Goal: Information Seeking & Learning: Learn about a topic

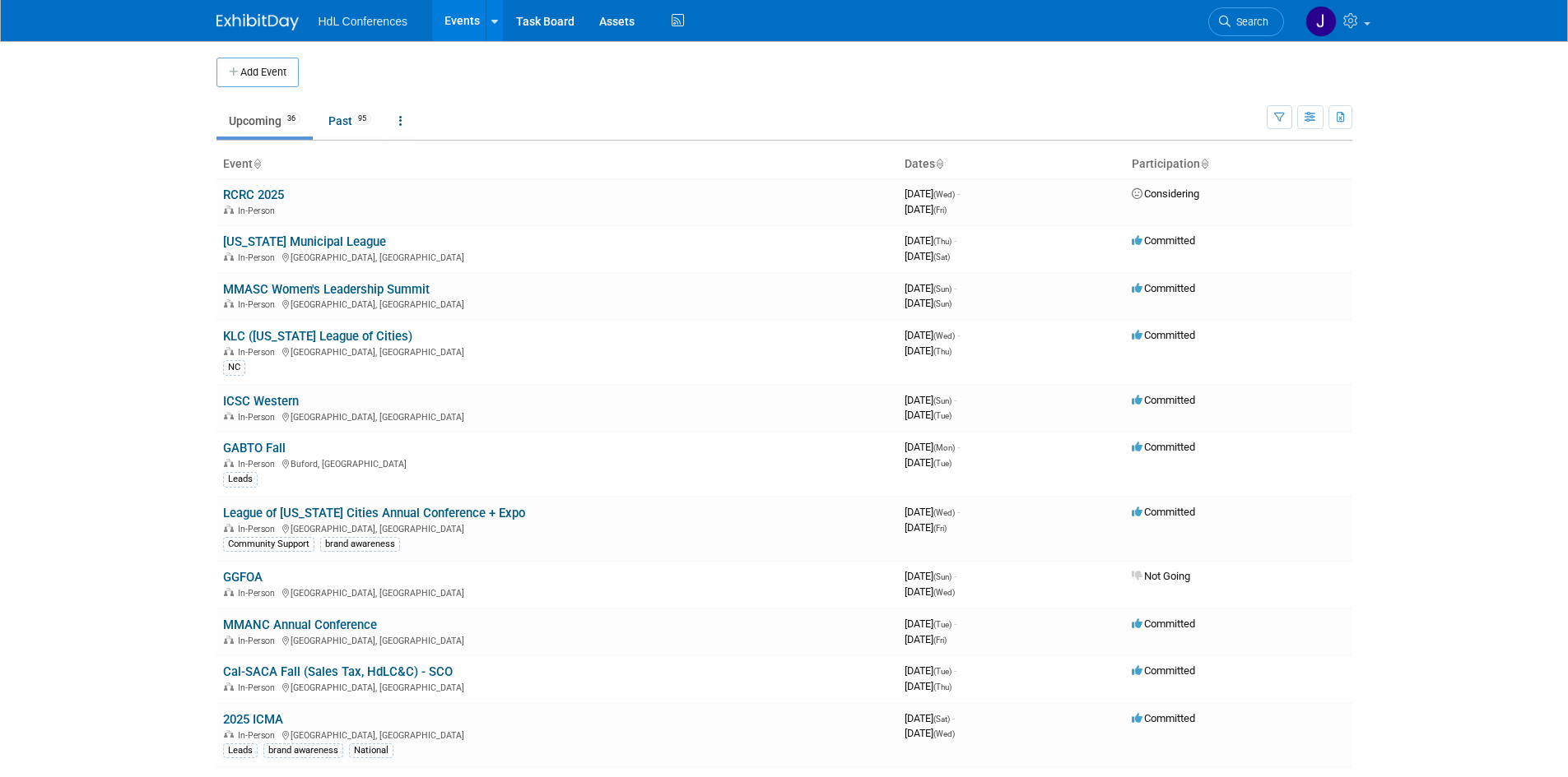
click at [390, 338] on link "KLC ([US_STATE] League of Cities)" at bounding box center [318, 336] width 189 height 15
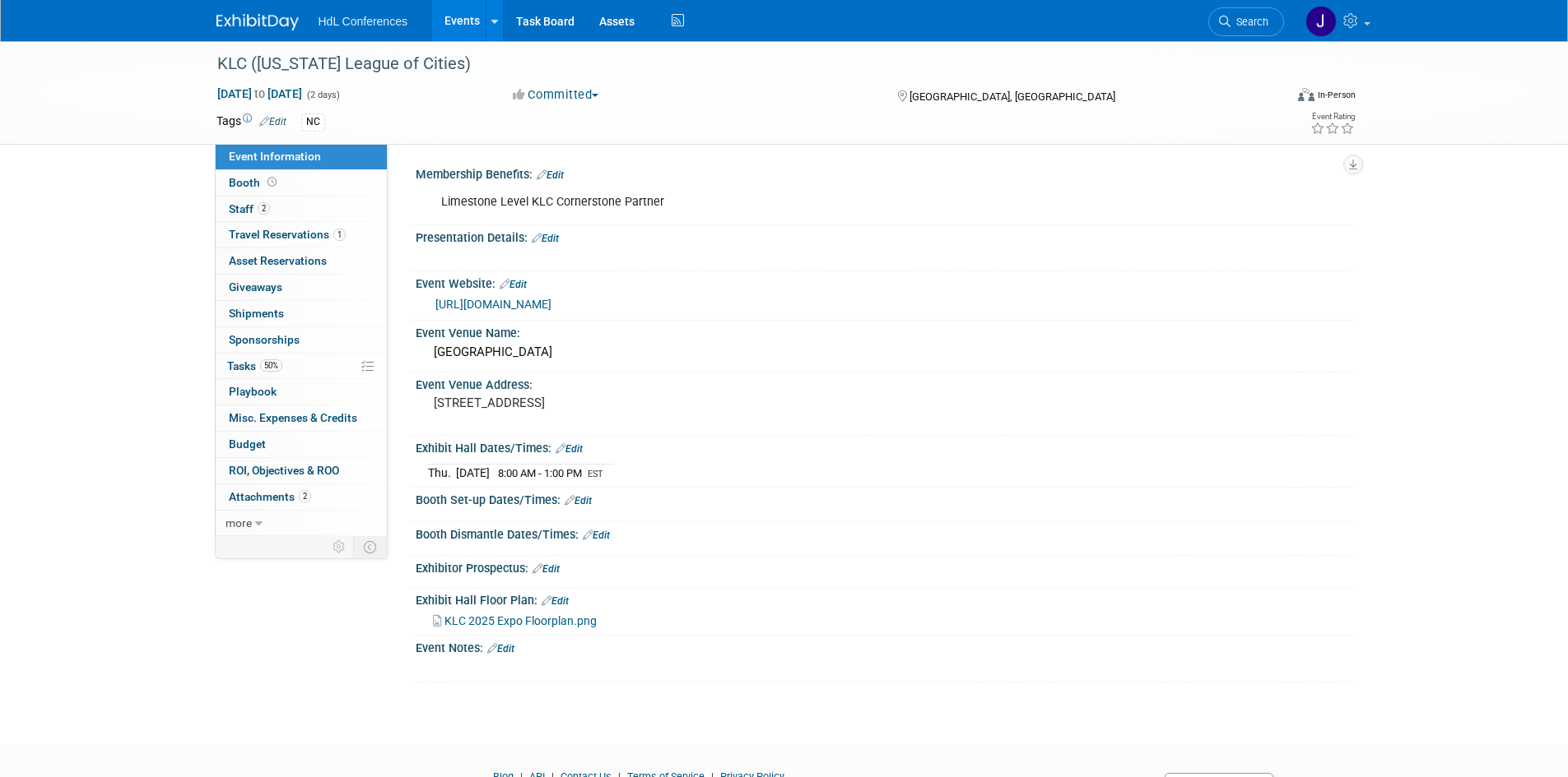
click at [275, 202] on link "2 Staff 2" at bounding box center [301, 208] width 171 height 25
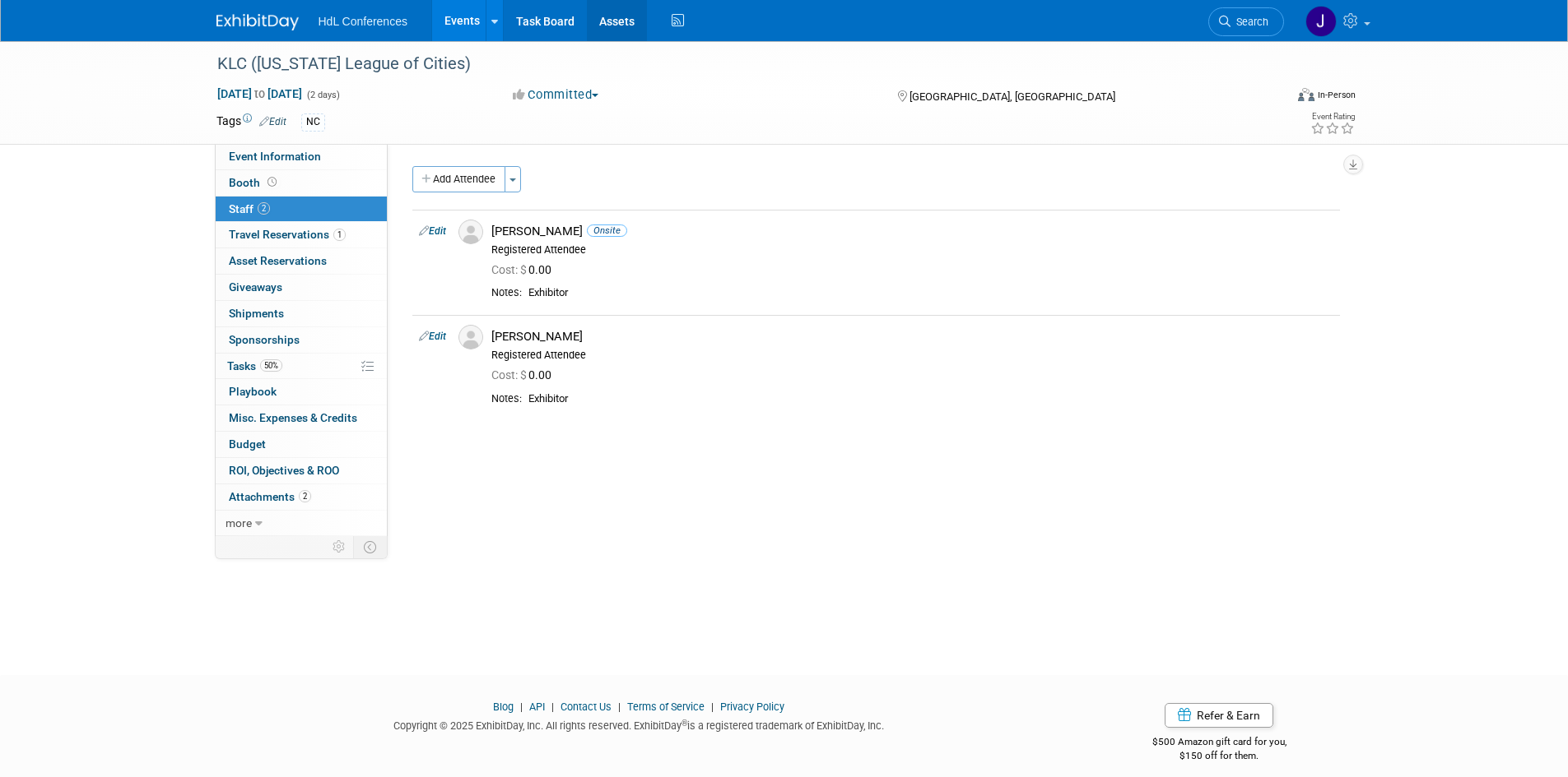
click at [619, 23] on link "Assets" at bounding box center [617, 20] width 60 height 41
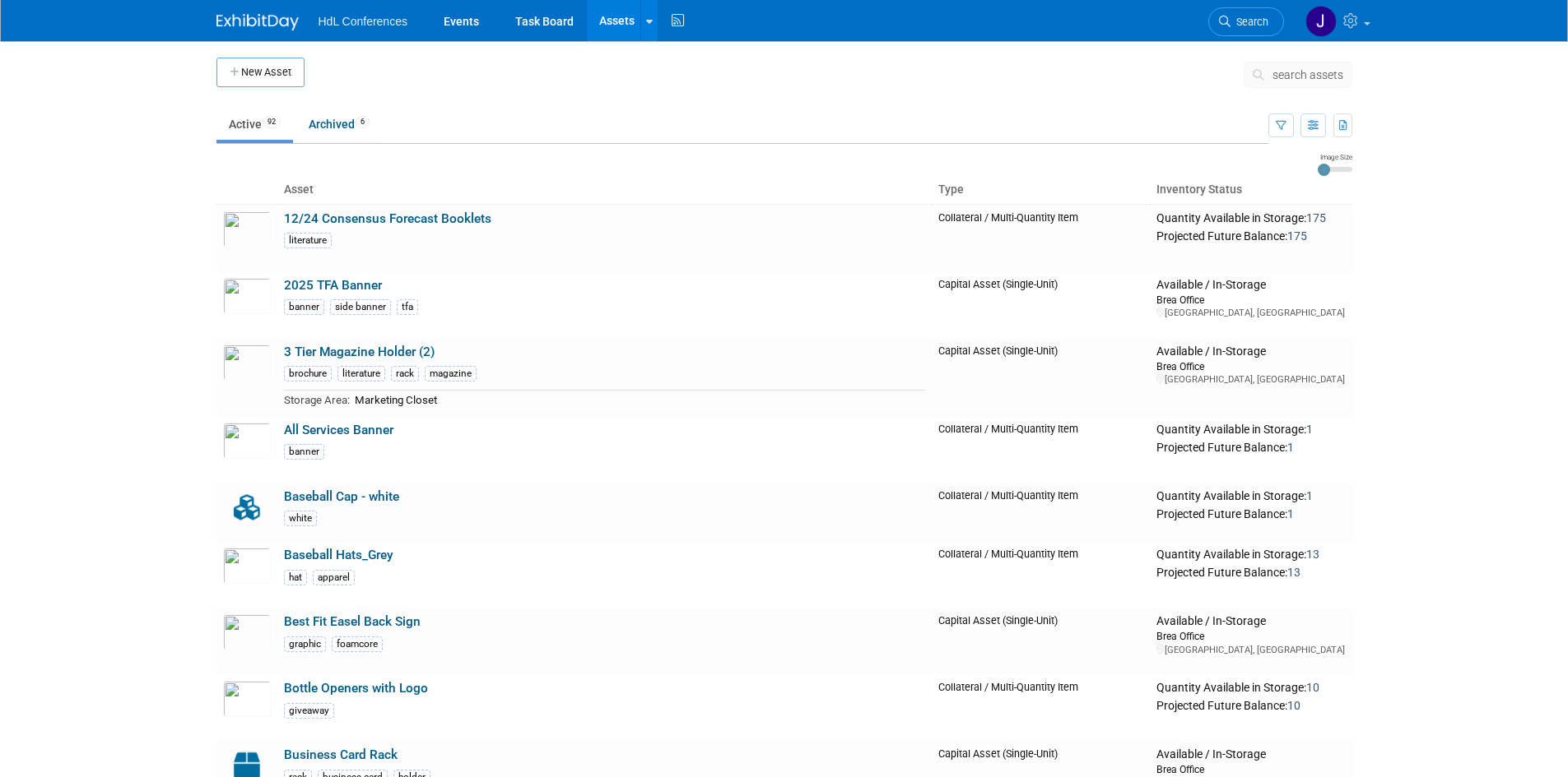
click at [358, 433] on link "All Services Banner" at bounding box center [339, 430] width 109 height 15
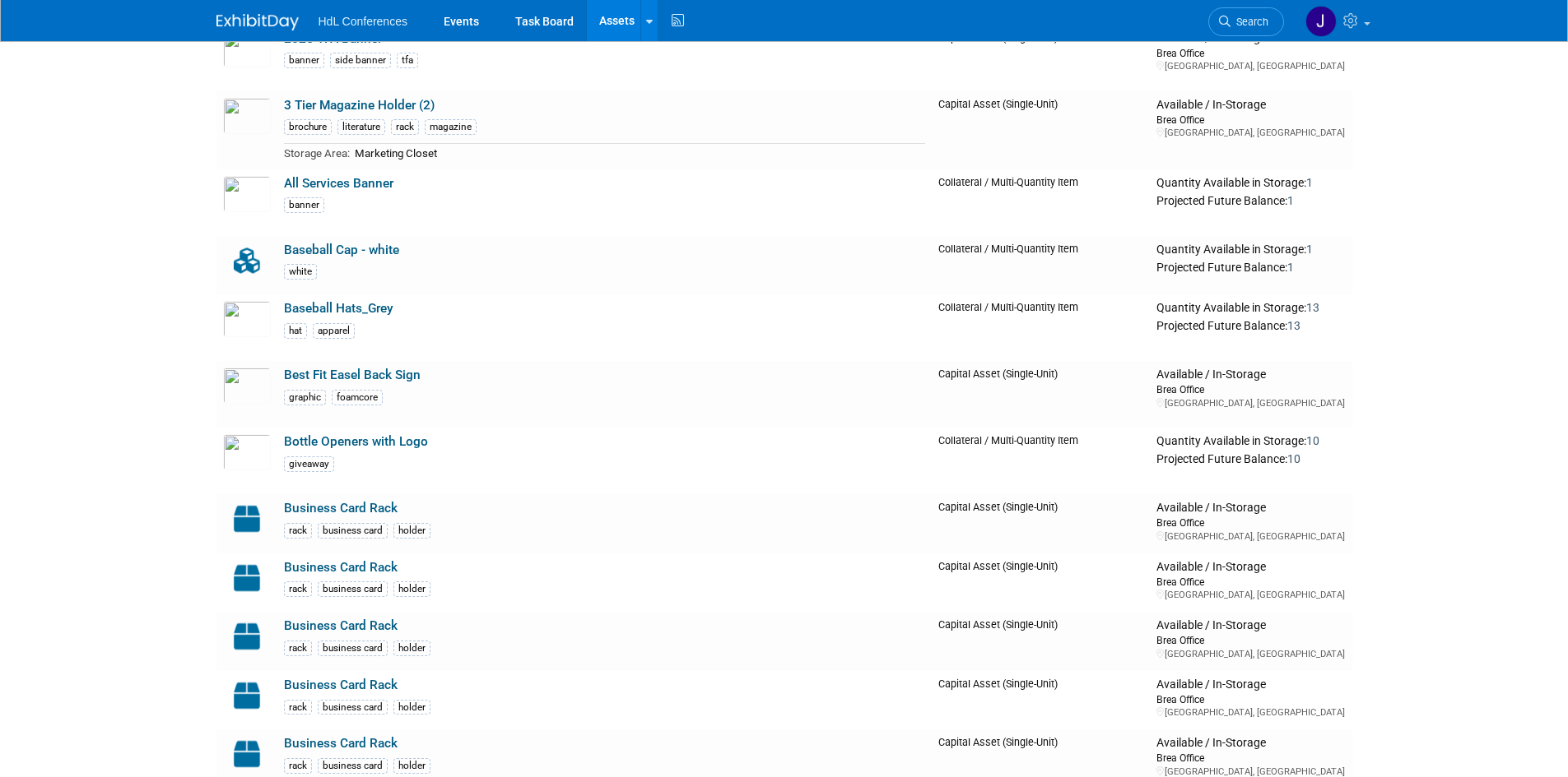
scroll to position [789, 0]
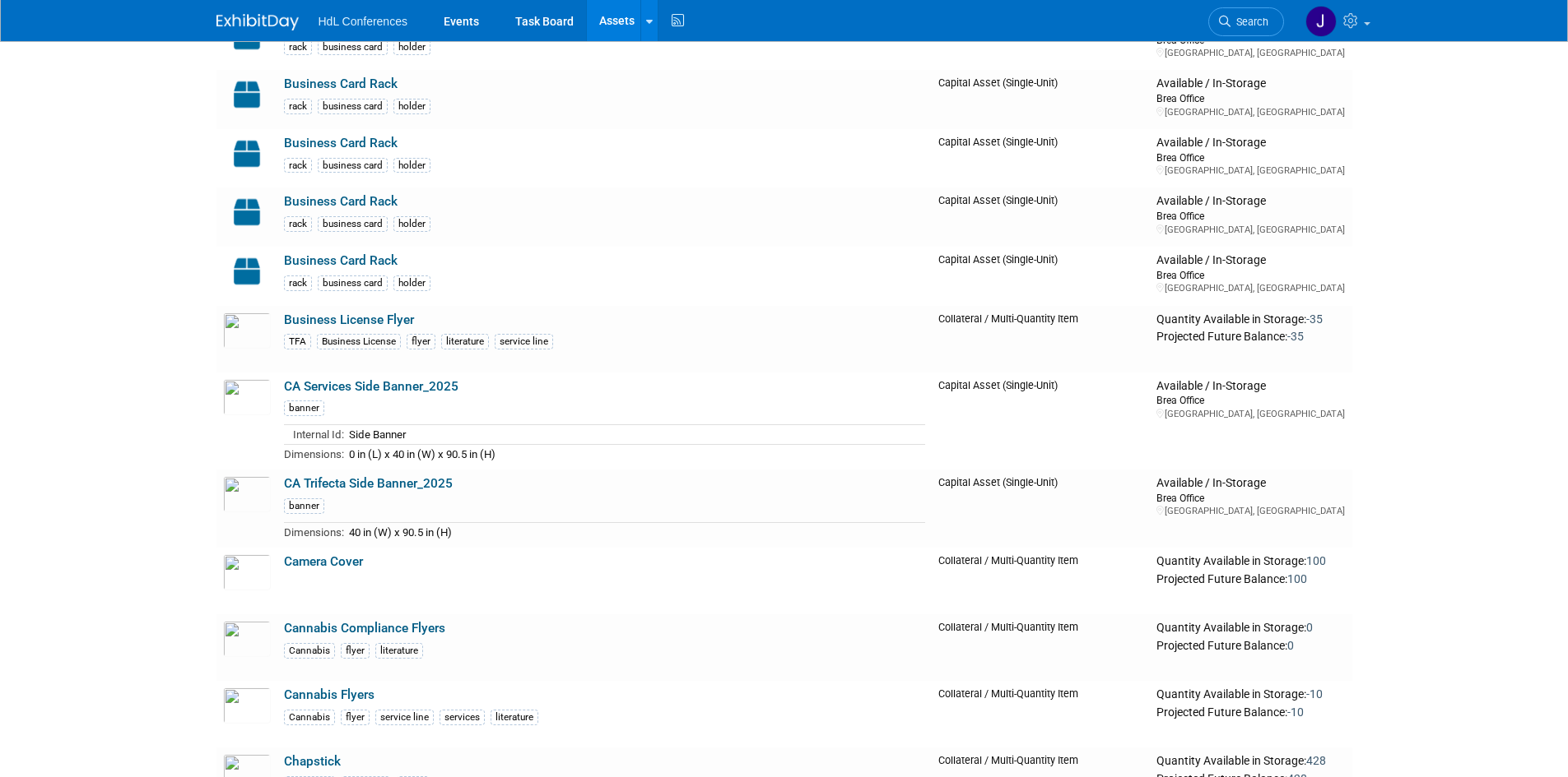
click at [426, 486] on link "CA Trifecta Side Banner_2025" at bounding box center [368, 484] width 169 height 15
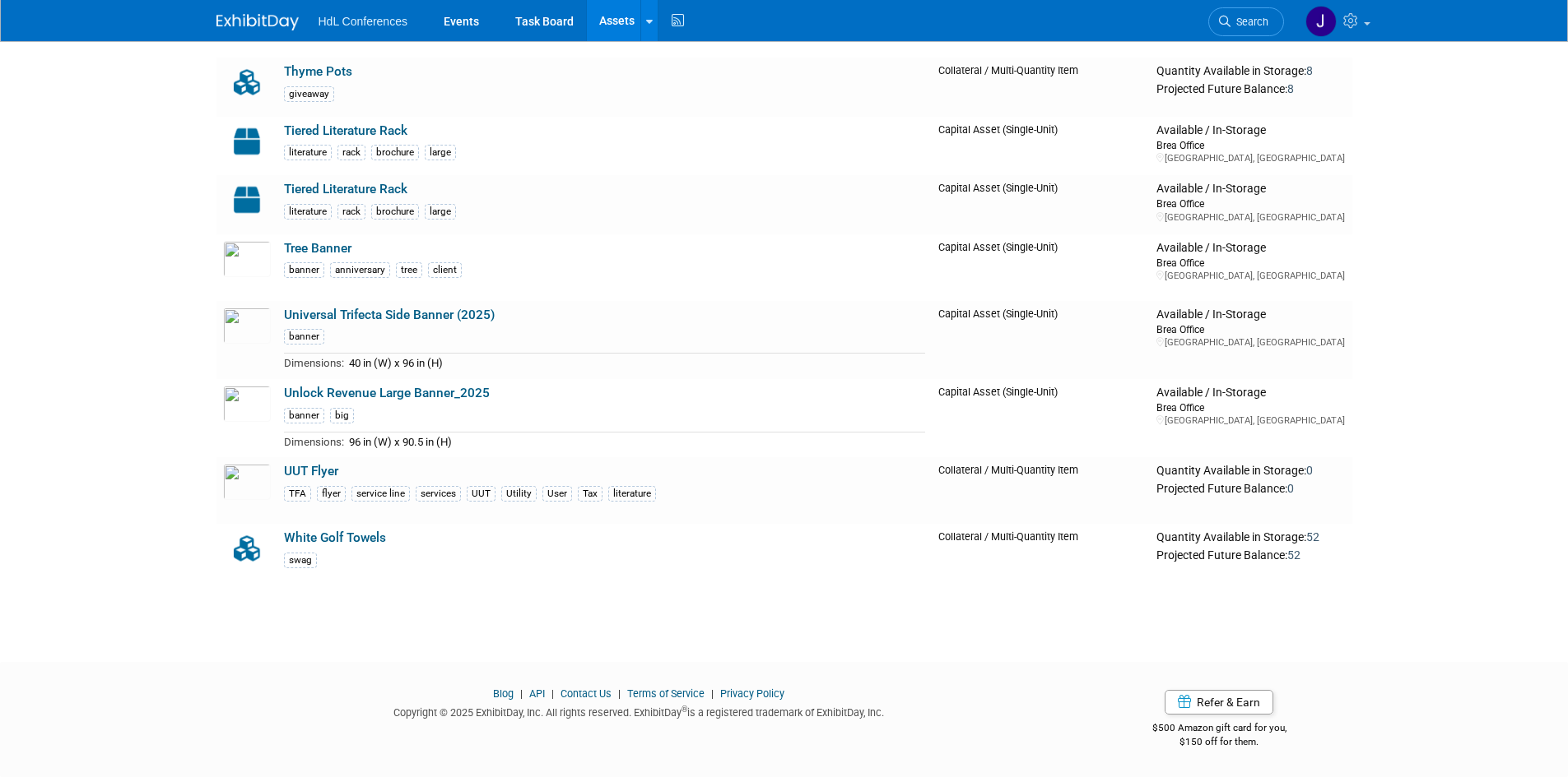
click at [384, 313] on link "Universal Trifecta Side Banner (2025)" at bounding box center [389, 314] width 211 height 15
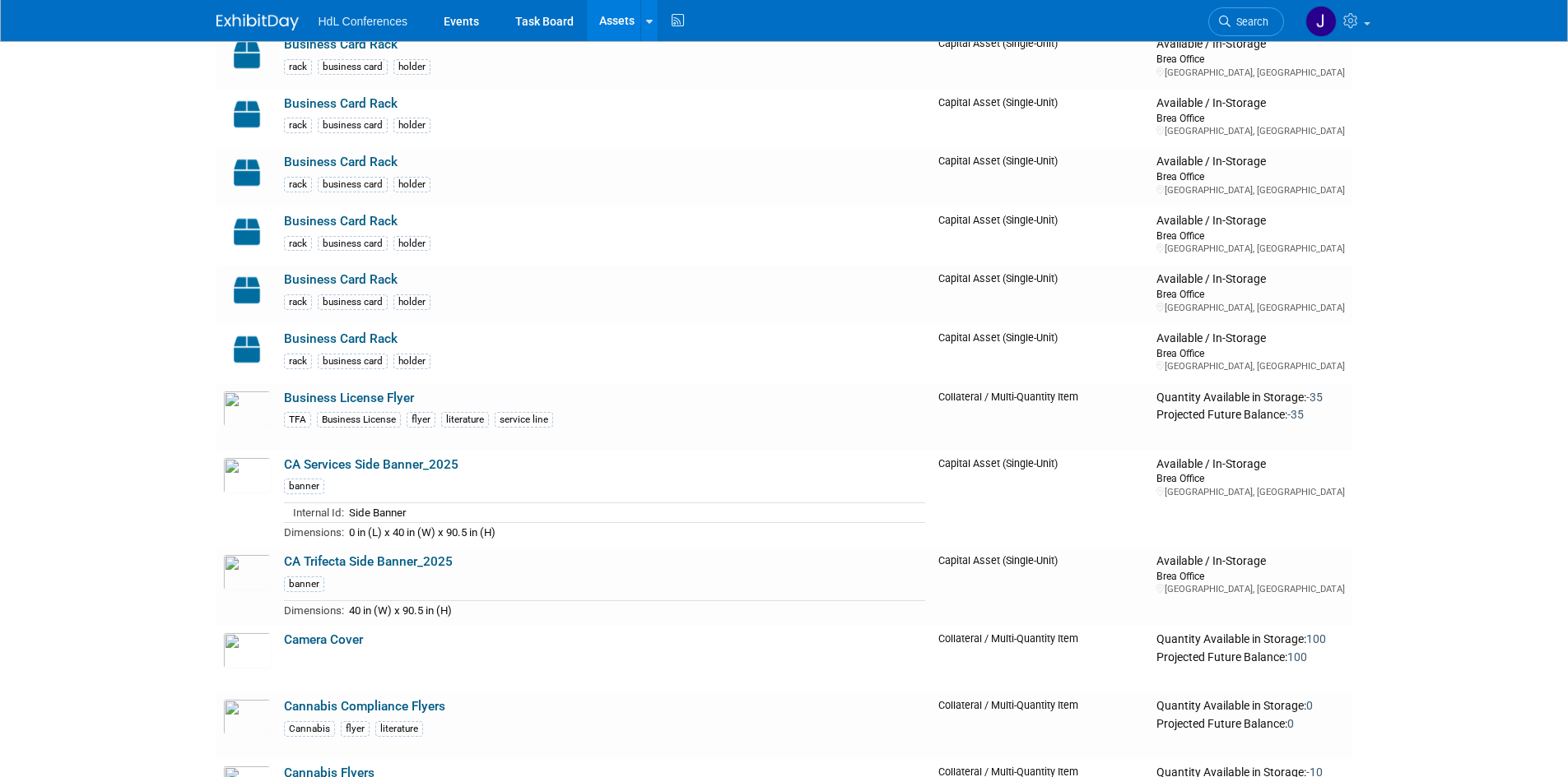
scroll to position [741, 0]
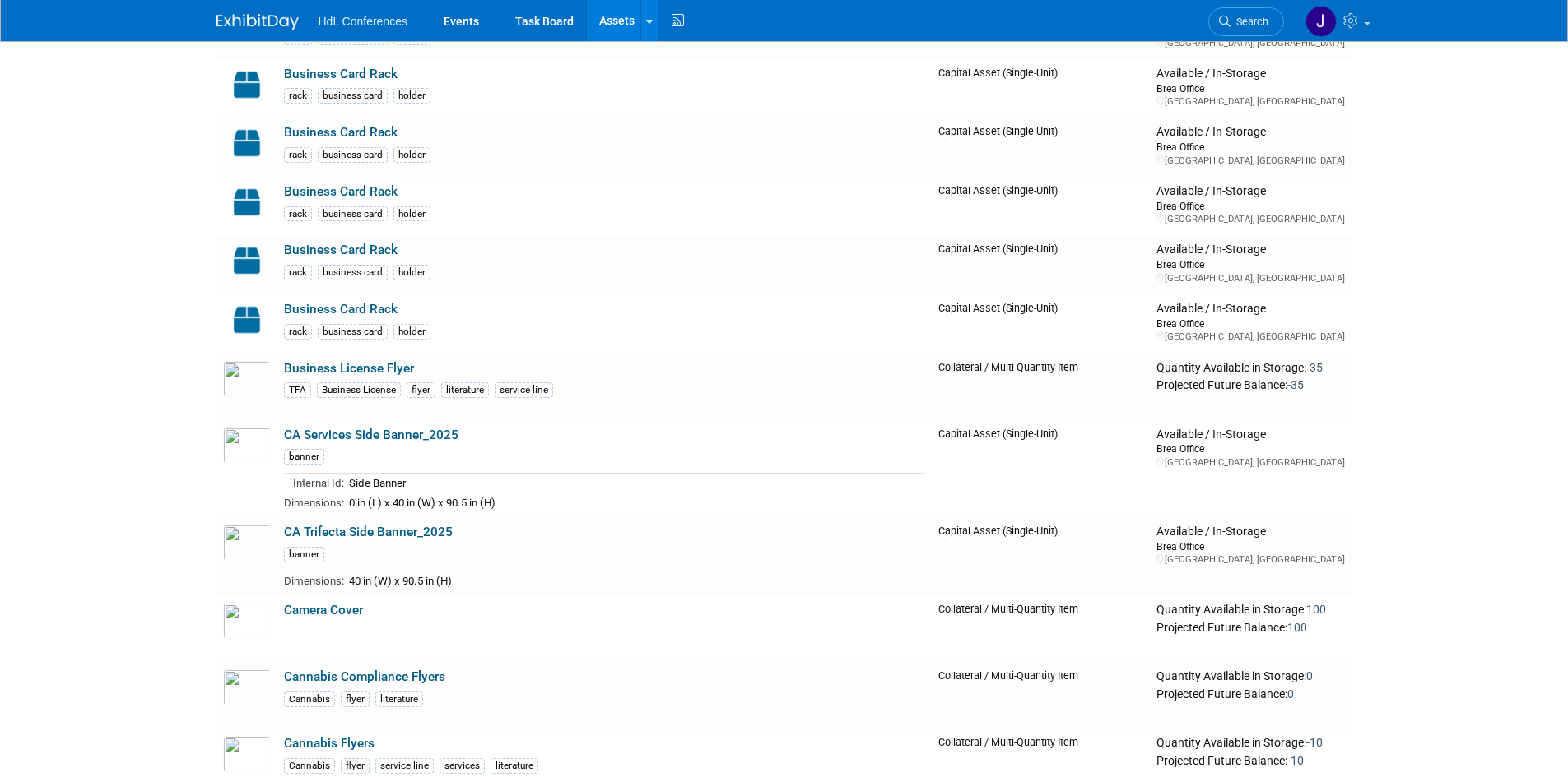
click at [381, 532] on link "CA Trifecta Side Banner_2025" at bounding box center [368, 532] width 169 height 15
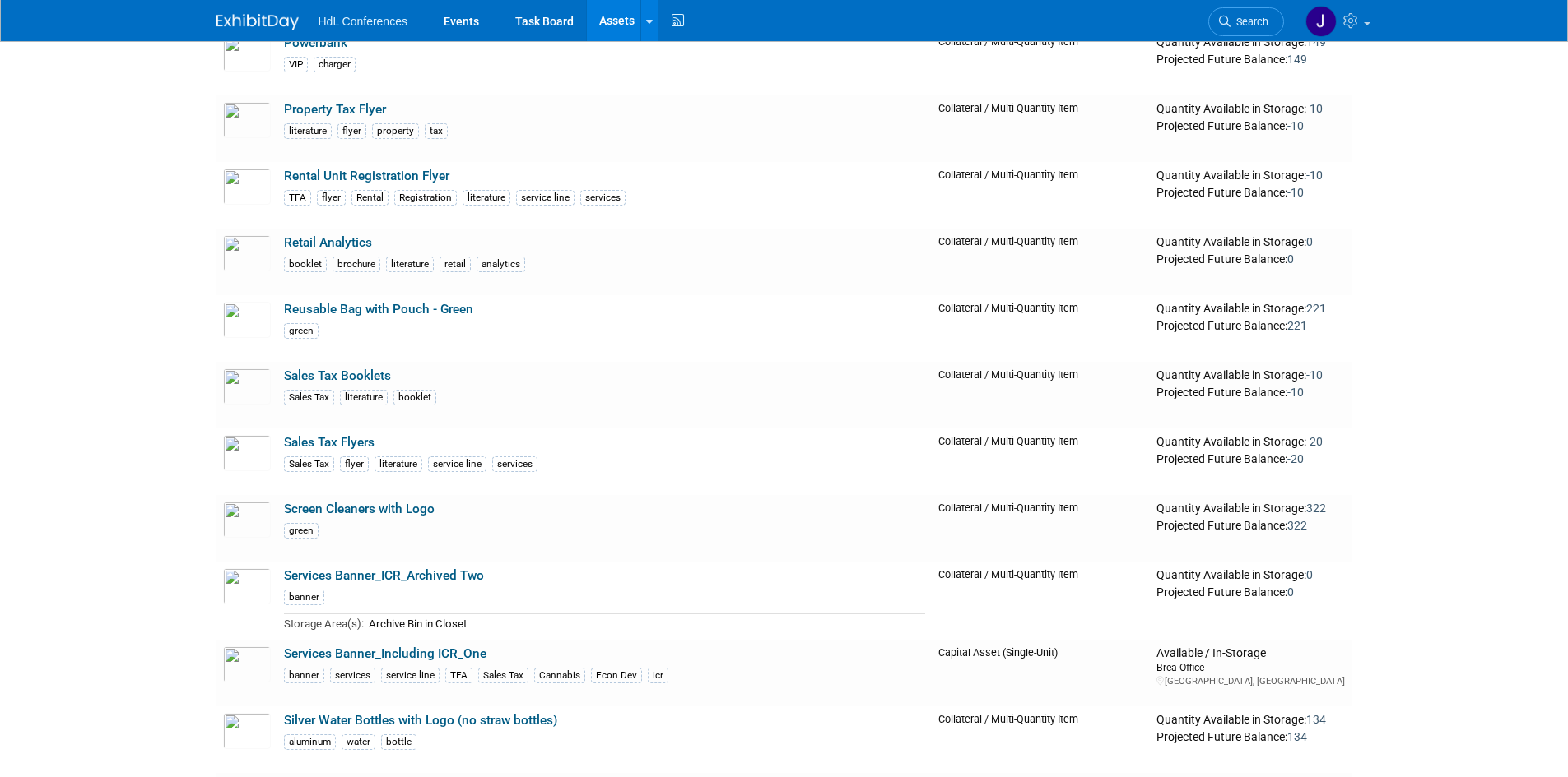
scroll to position [5783, 0]
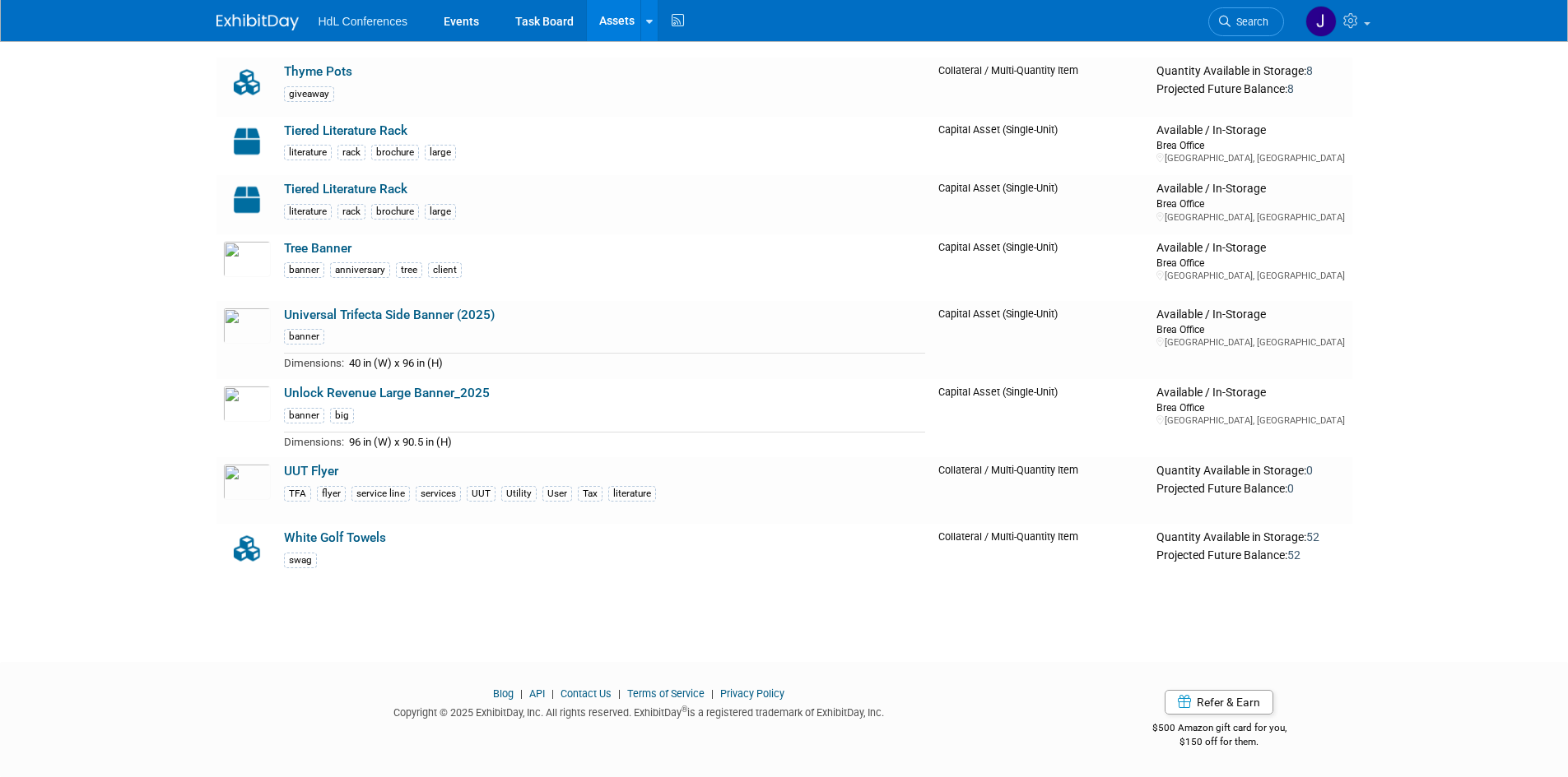
click at [368, 314] on link "Universal Trifecta Side Banner (2025)" at bounding box center [389, 314] width 211 height 15
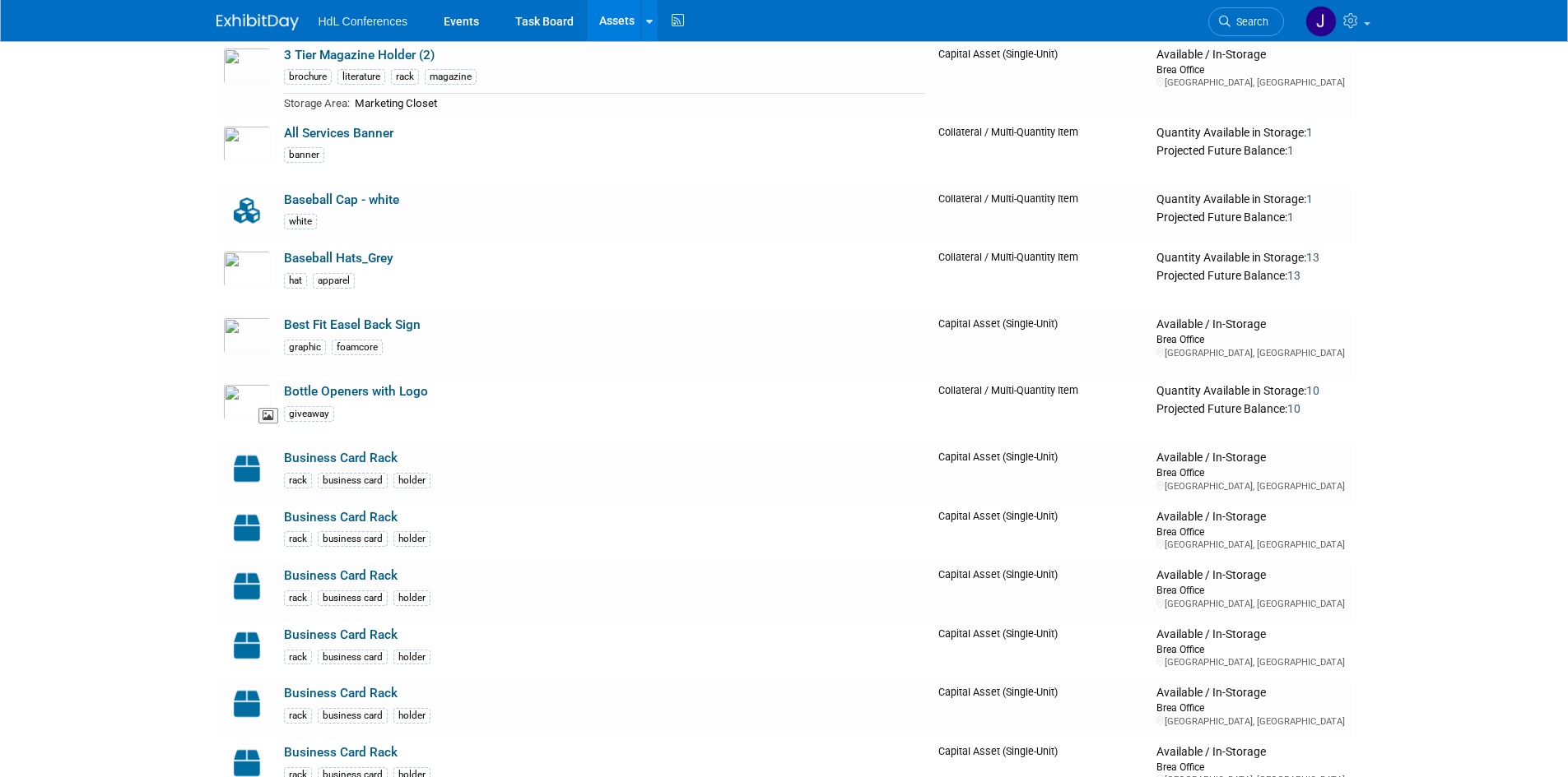
scroll to position [214, 0]
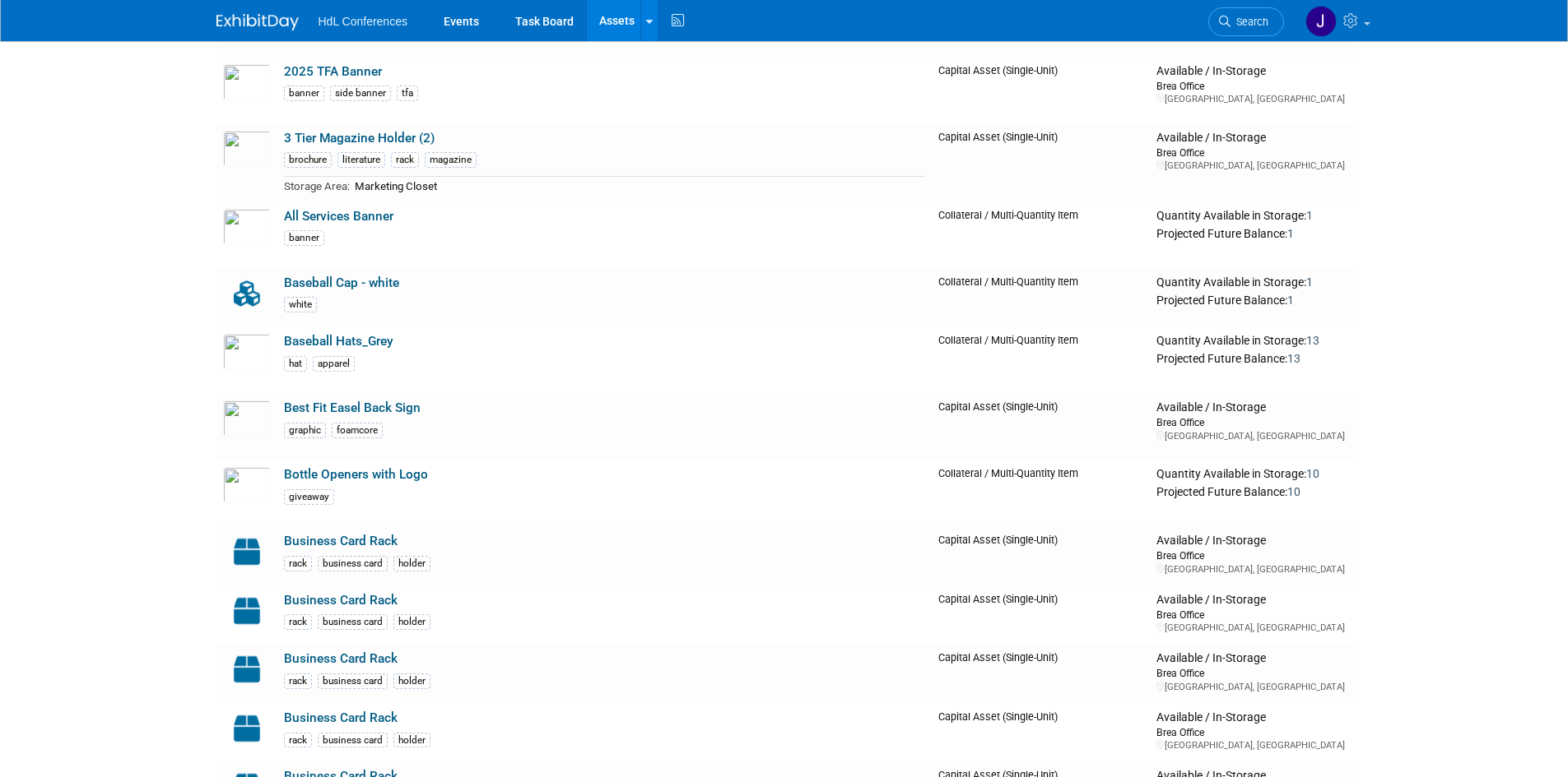
click at [152, 425] on body "HdL Conferences Events Task Board Assets New Asset Search Assets Bulk Upload As…" at bounding box center [784, 174] width 1568 height 777
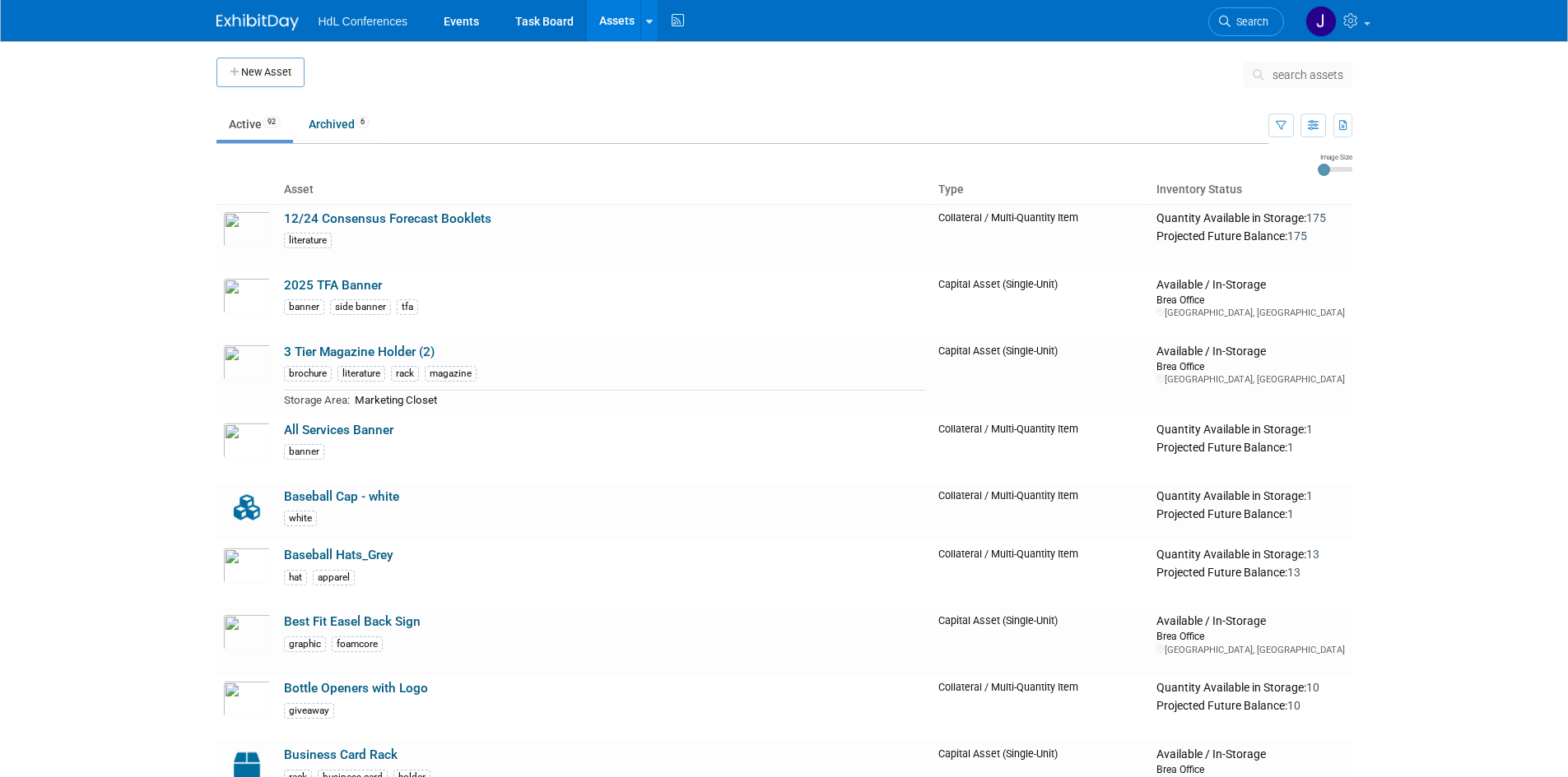
click at [331, 286] on link "2025 TFA Banner" at bounding box center [333, 285] width 98 height 15
click at [334, 284] on link "2025 TFA Banner" at bounding box center [333, 285] width 98 height 15
click at [310, 280] on link "2025 TFA Banner" at bounding box center [333, 285] width 98 height 15
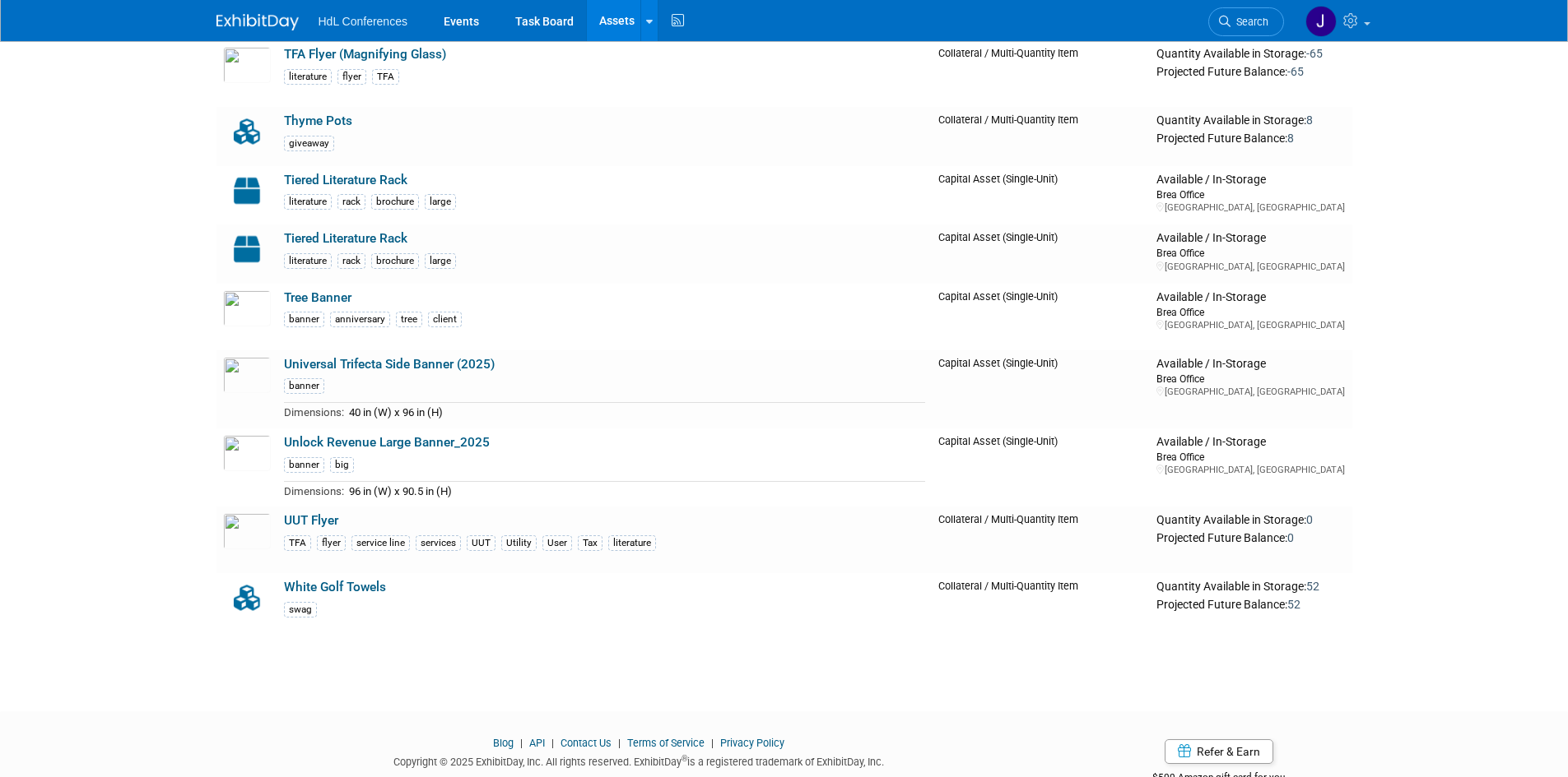
scroll to position [5454, 0]
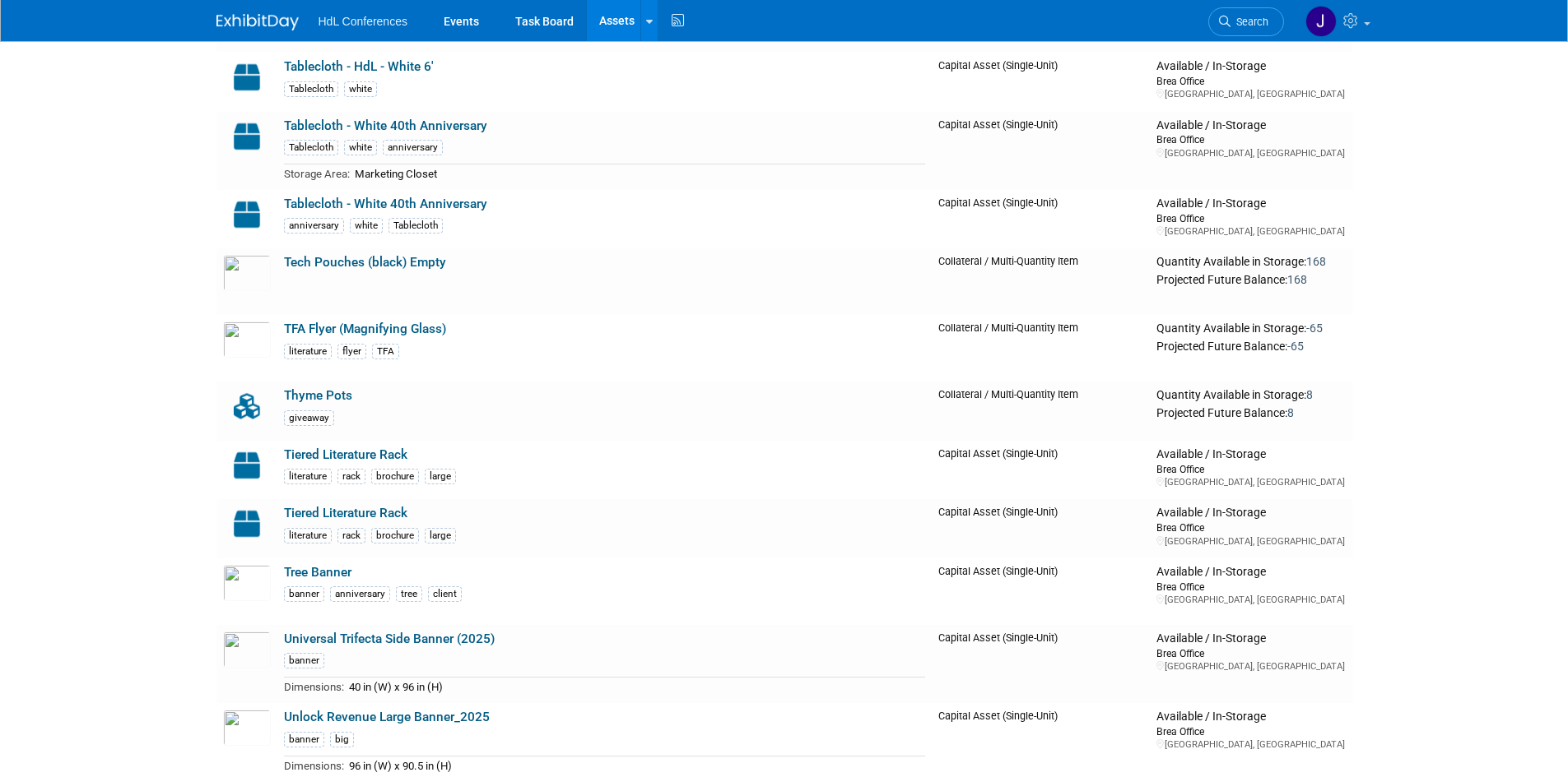
click at [341, 636] on link "Universal Trifecta Side Banner (2025)" at bounding box center [389, 639] width 211 height 15
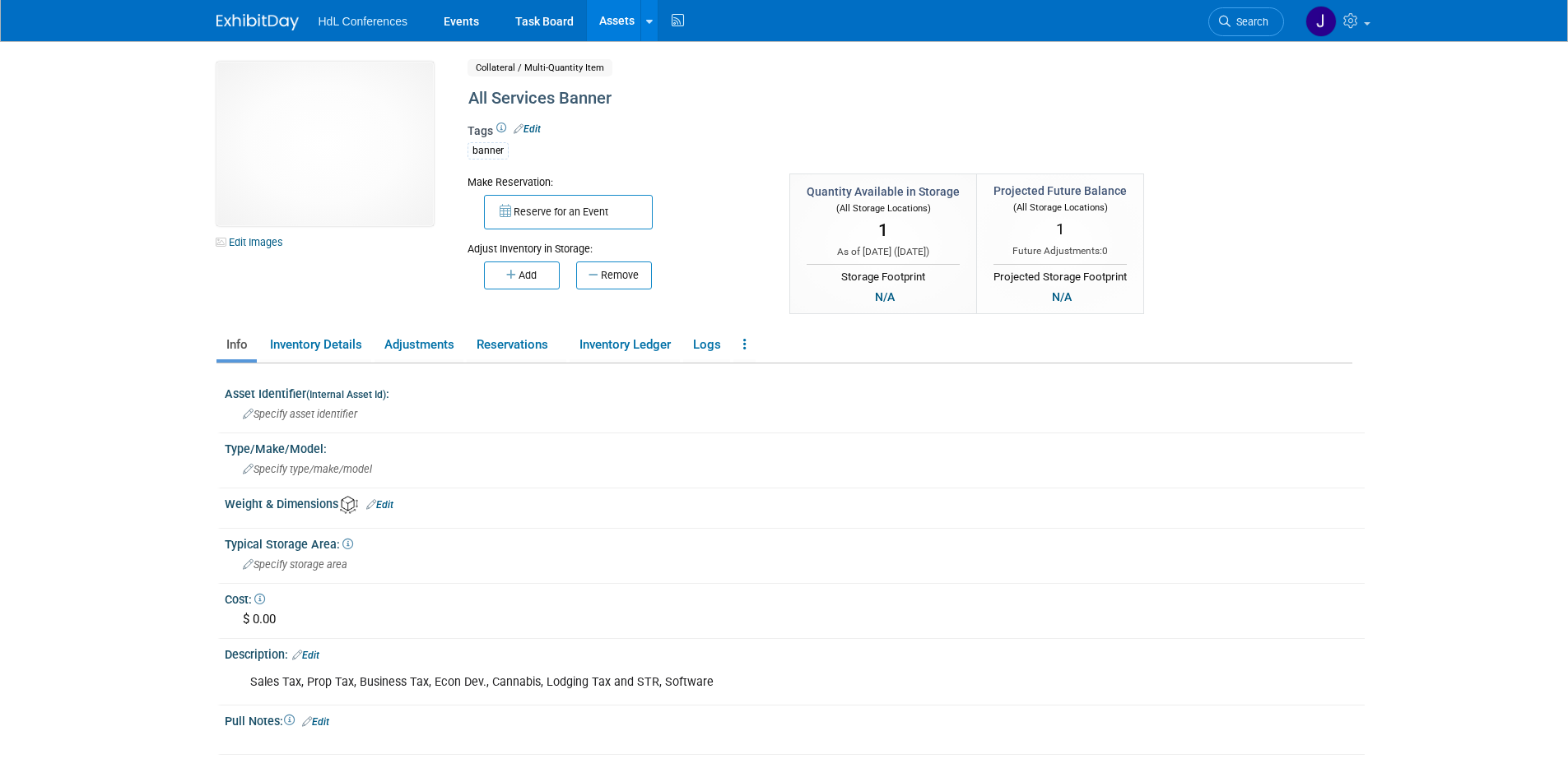
click at [286, 97] on img at bounding box center [325, 144] width 217 height 165
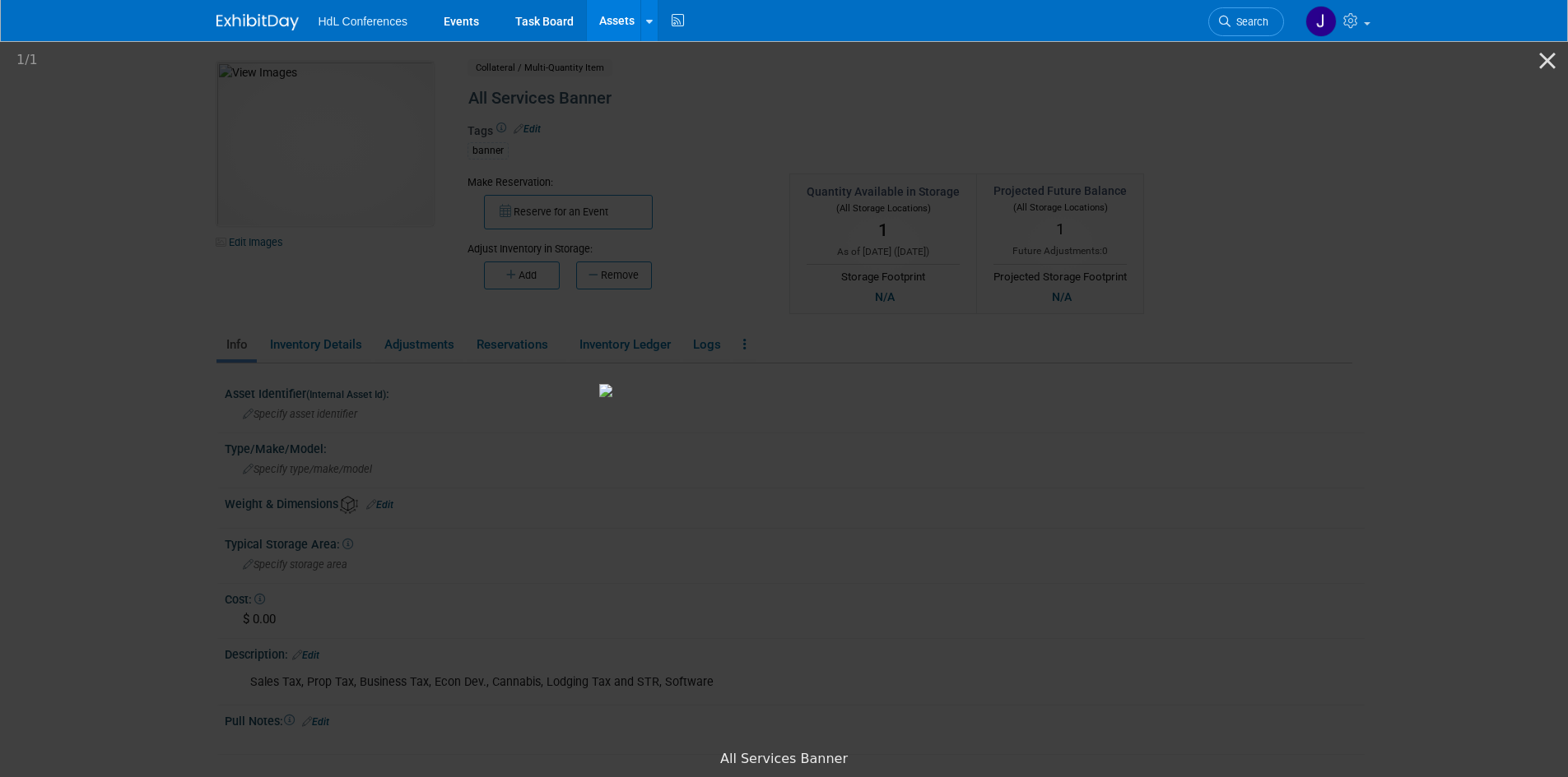
click at [119, 207] on picture at bounding box center [784, 391] width 1568 height 703
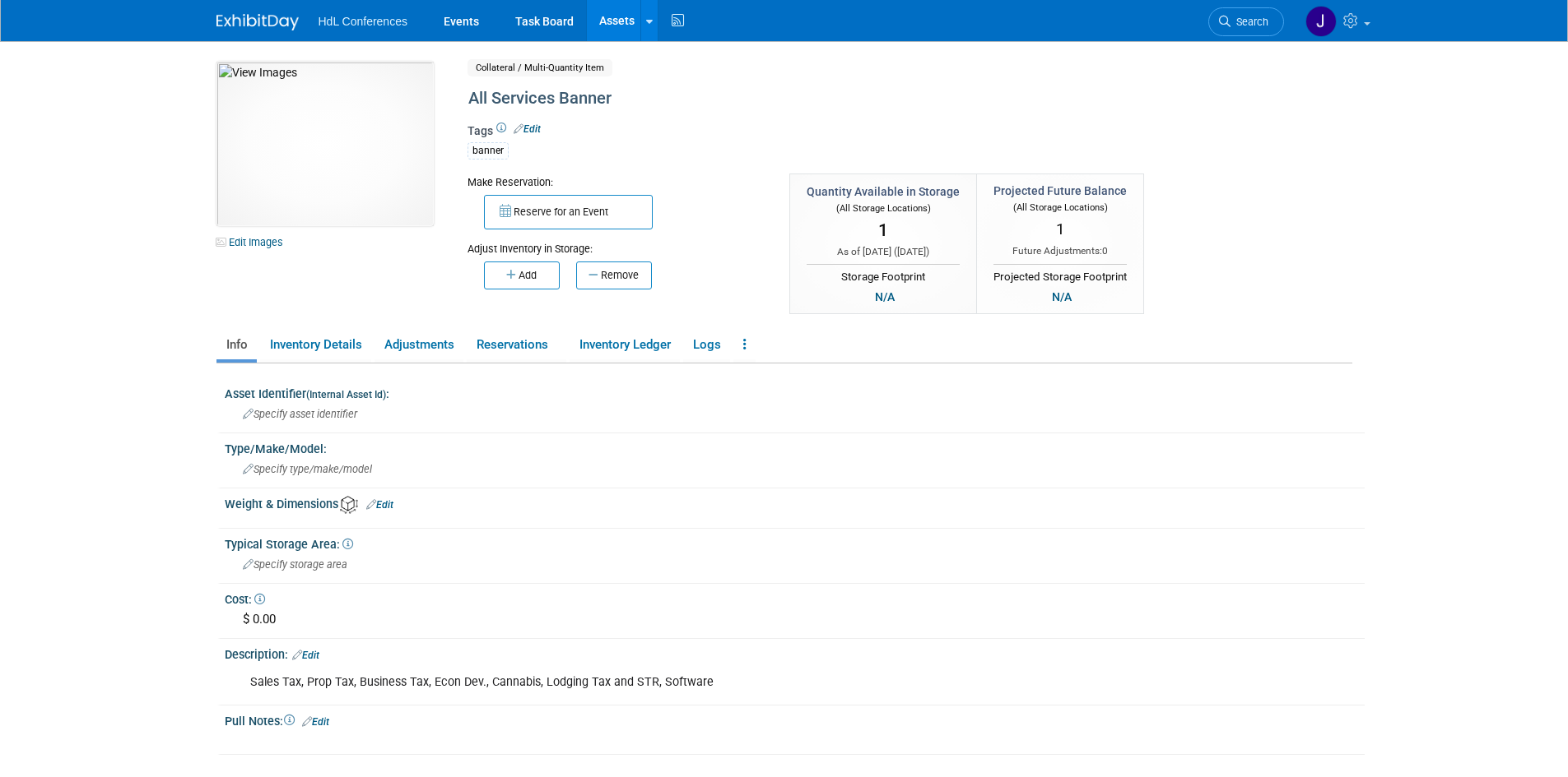
click at [309, 172] on img at bounding box center [325, 144] width 217 height 165
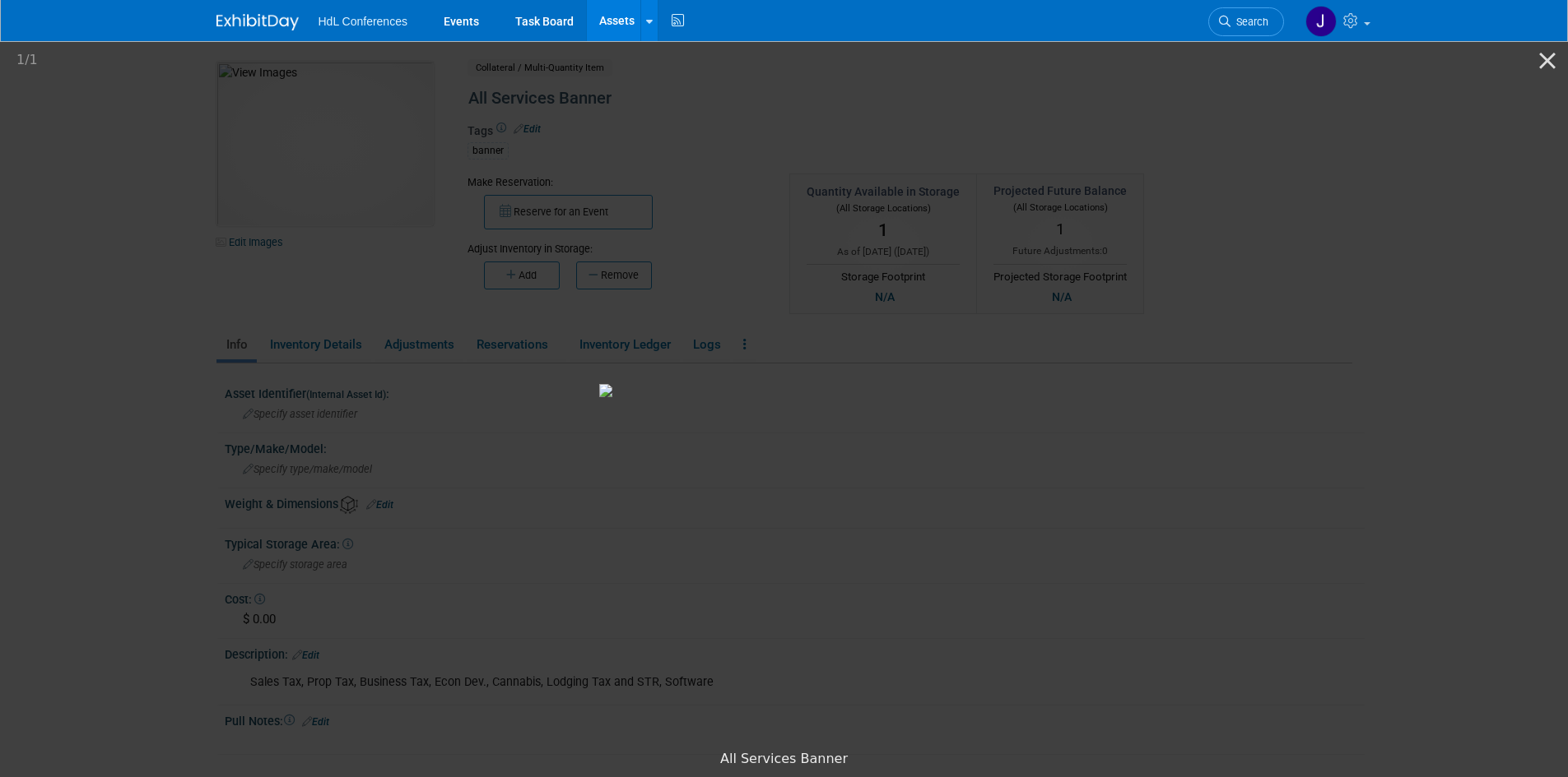
click at [145, 257] on picture at bounding box center [784, 391] width 1568 height 703
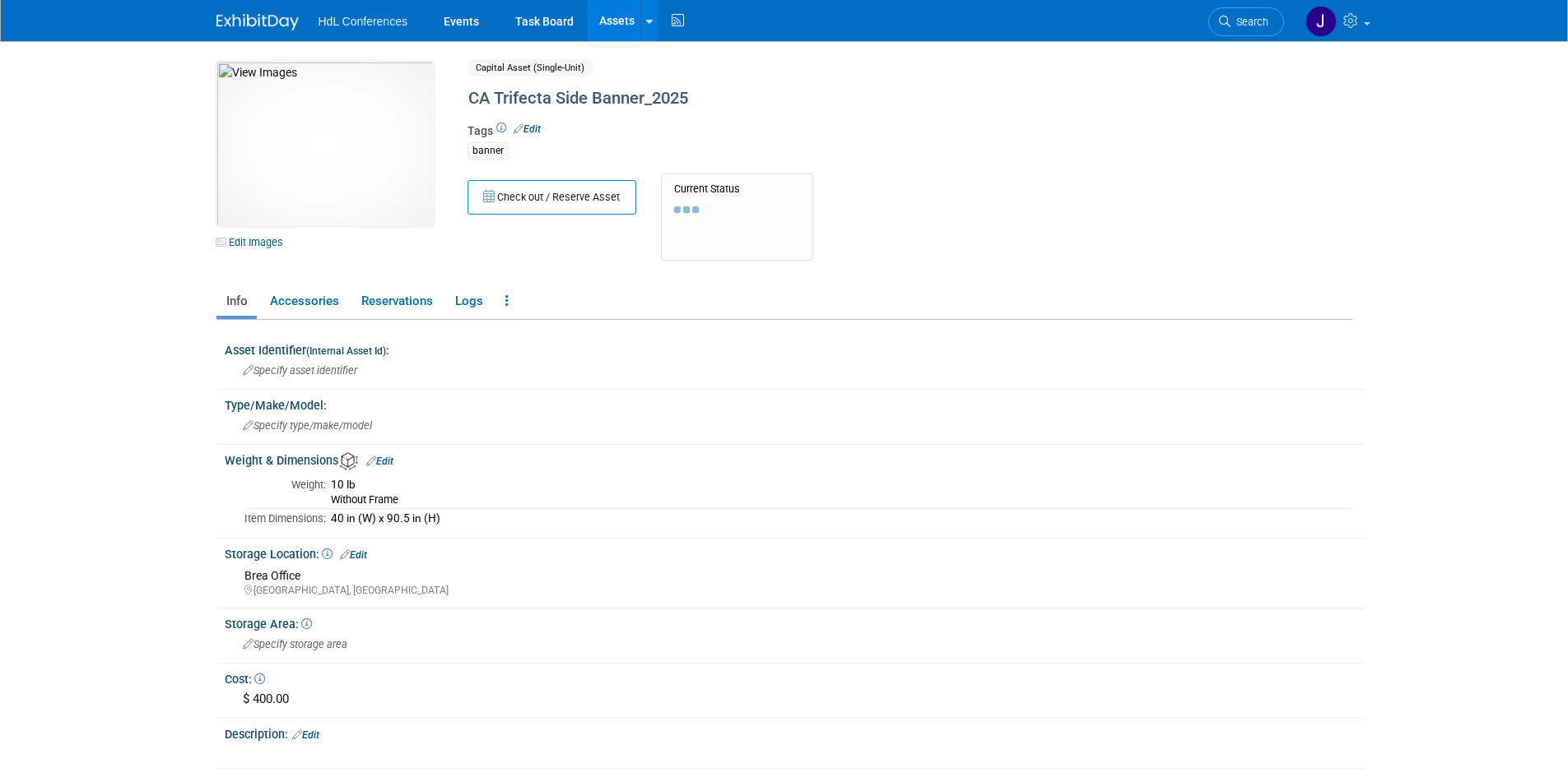
click at [367, 183] on img at bounding box center [325, 144] width 217 height 165
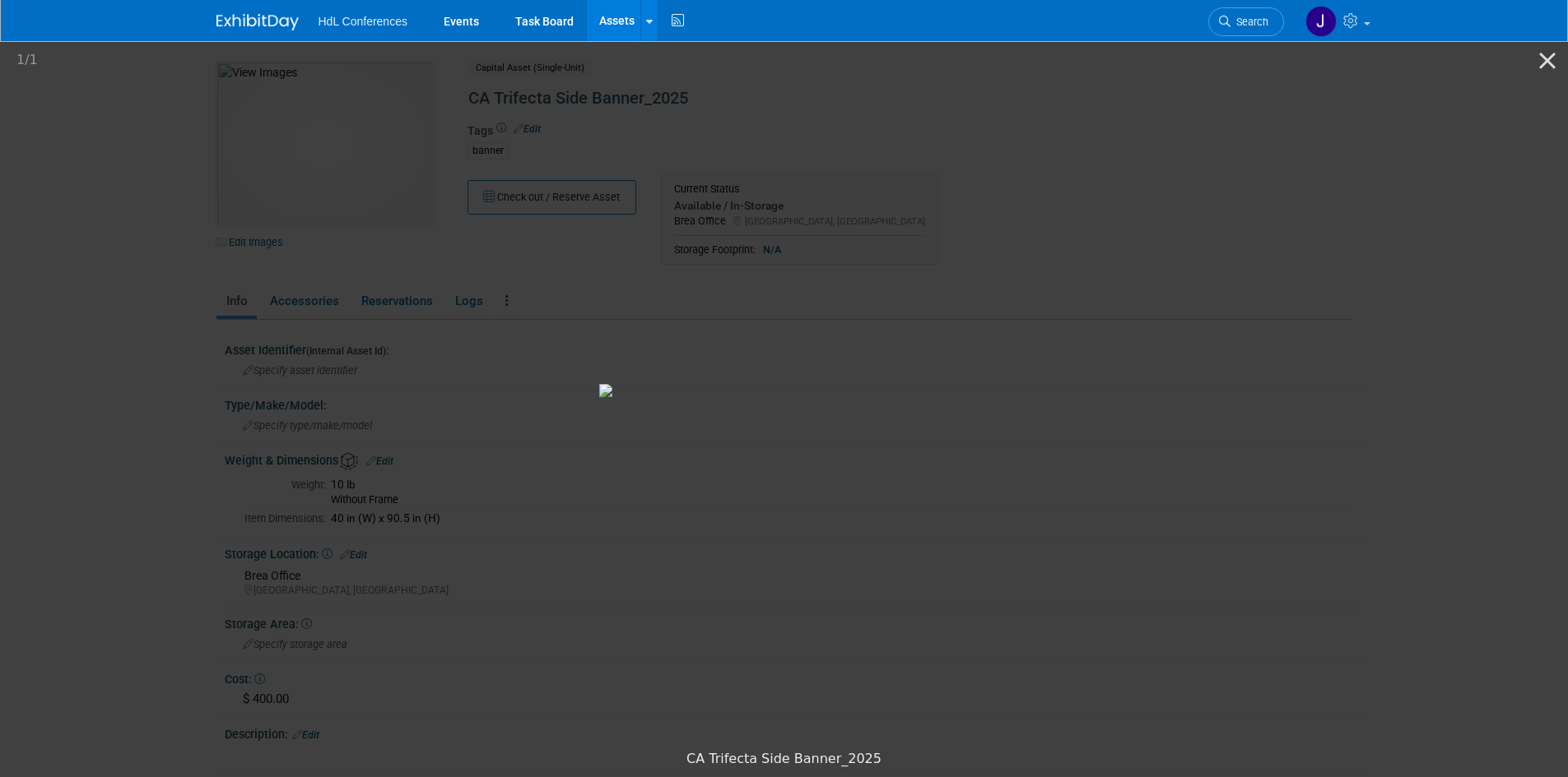
click at [323, 227] on picture at bounding box center [784, 391] width 1568 height 703
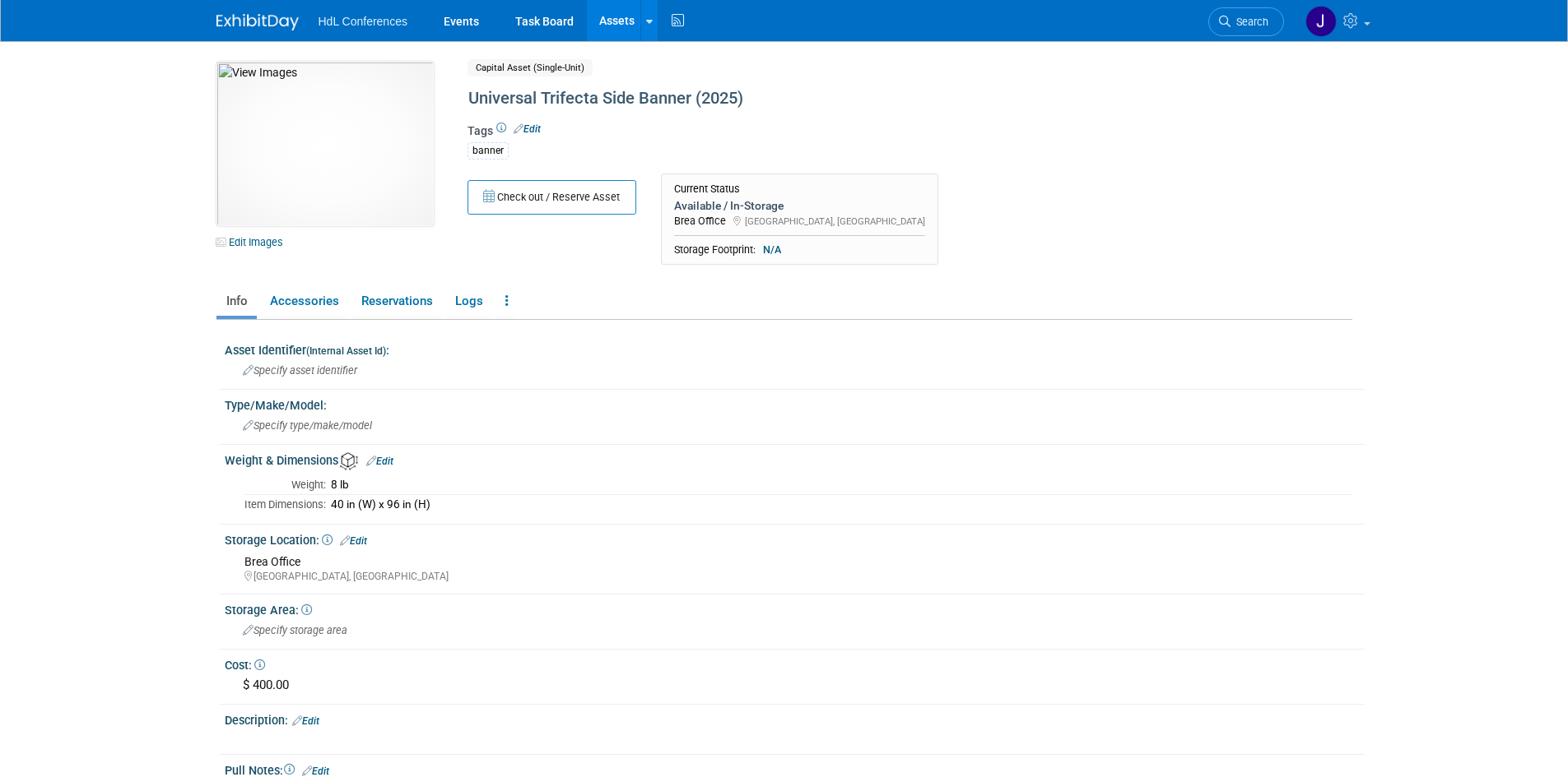
click at [327, 135] on img at bounding box center [325, 144] width 217 height 165
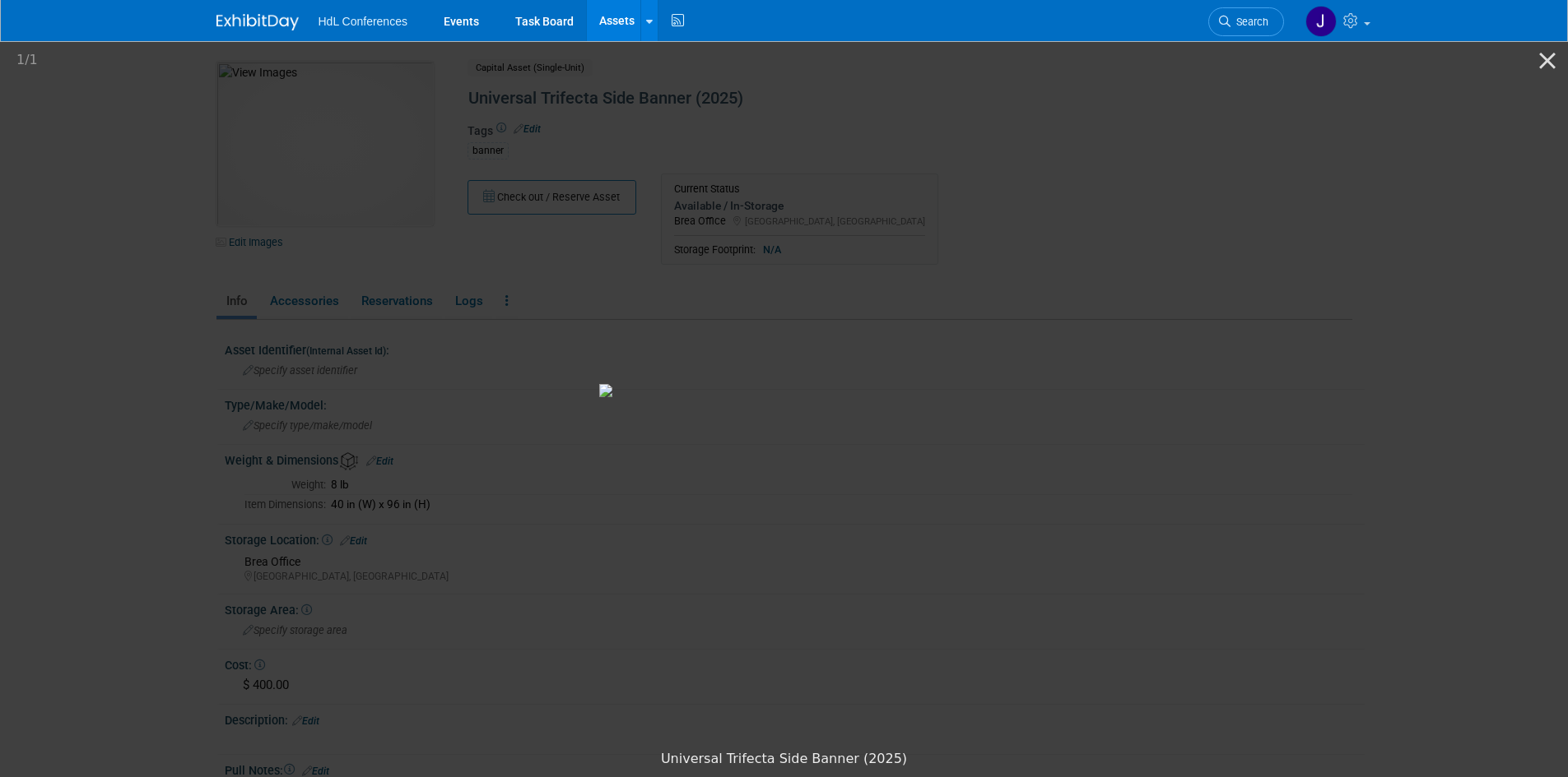
click at [230, 360] on picture at bounding box center [784, 391] width 1568 height 703
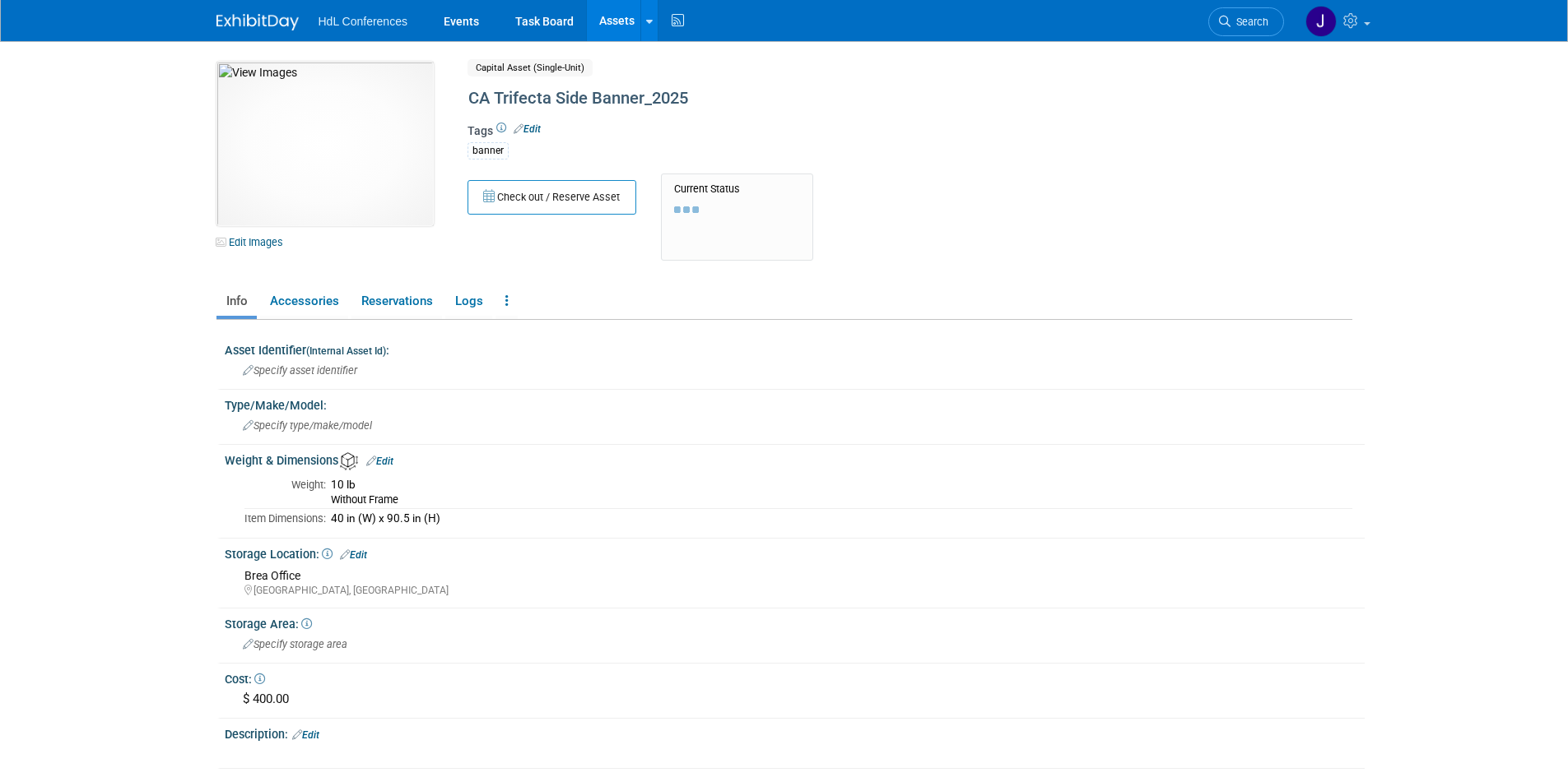
click at [332, 151] on img at bounding box center [325, 144] width 217 height 165
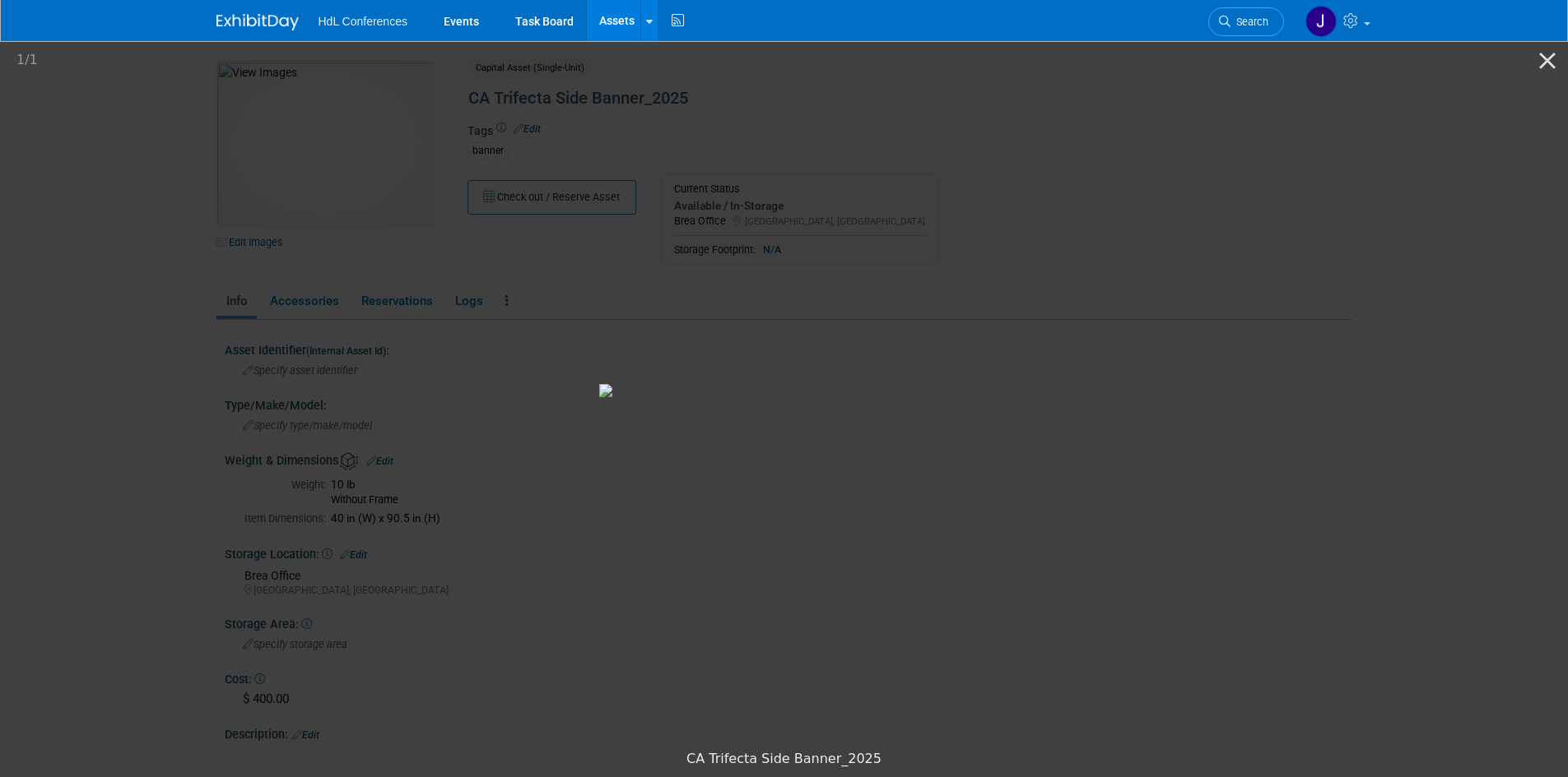
click at [142, 285] on picture at bounding box center [784, 391] width 1568 height 703
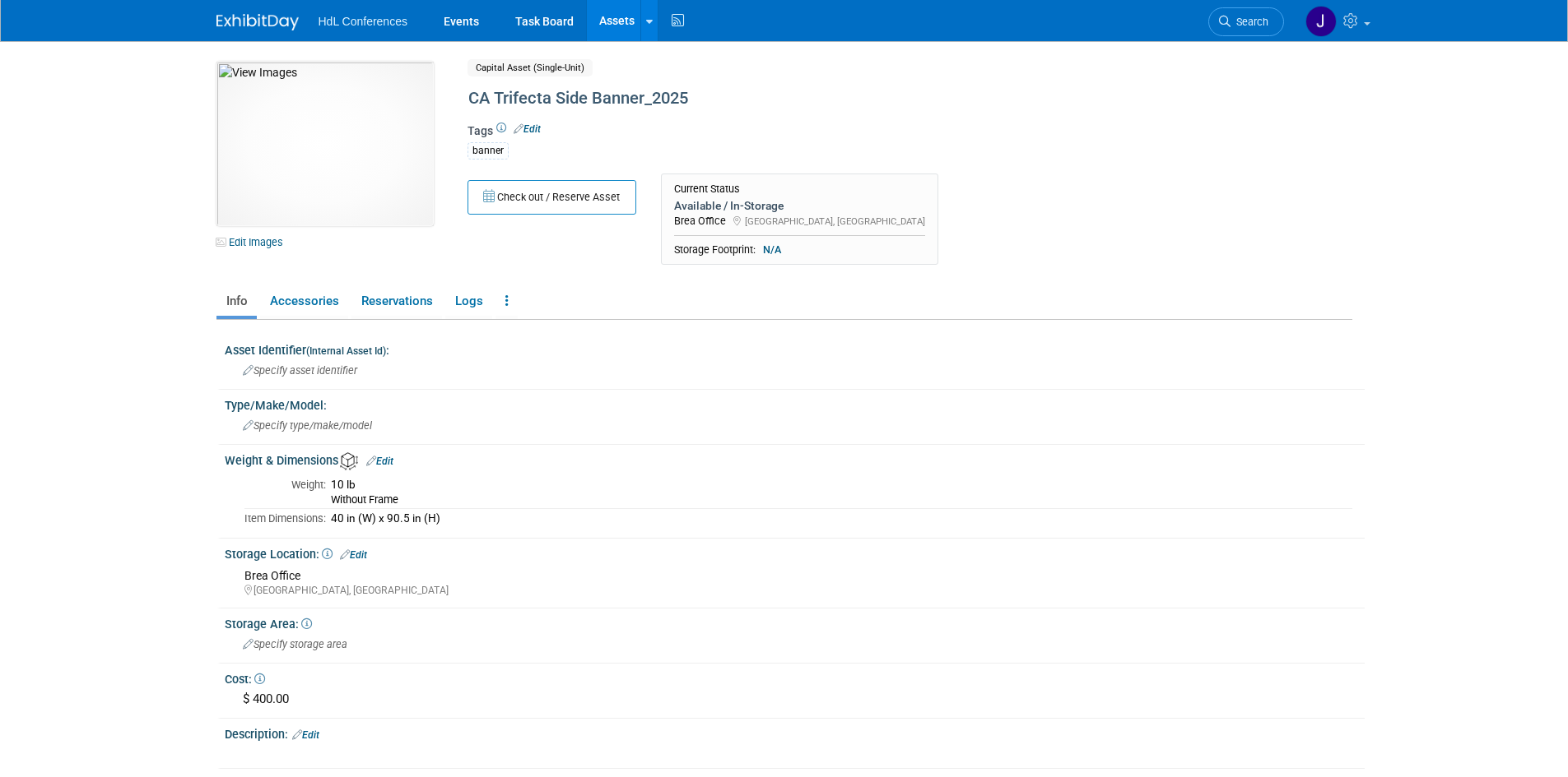
click at [295, 122] on img at bounding box center [325, 144] width 217 height 165
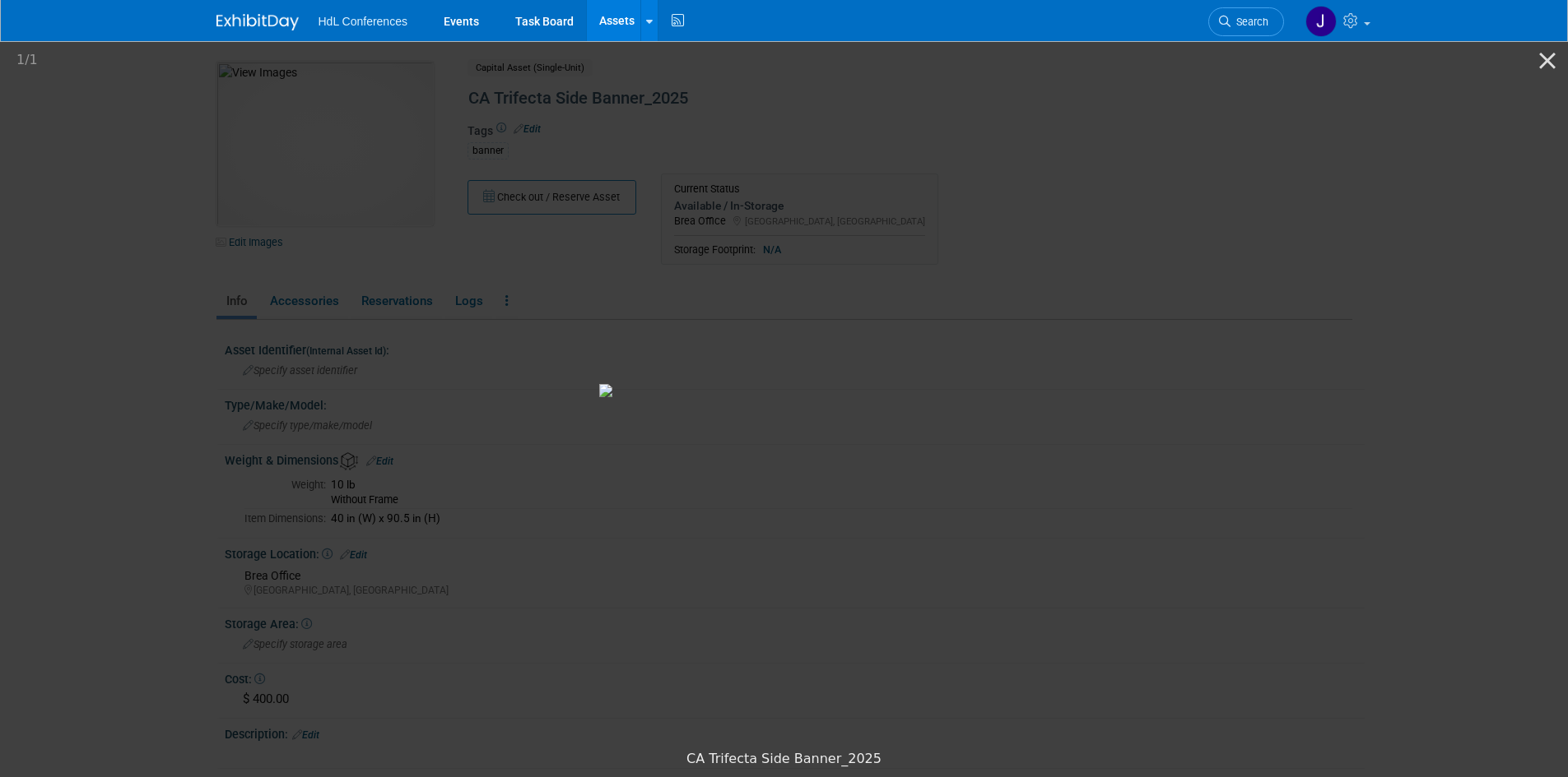
click at [133, 174] on picture at bounding box center [784, 391] width 1568 height 703
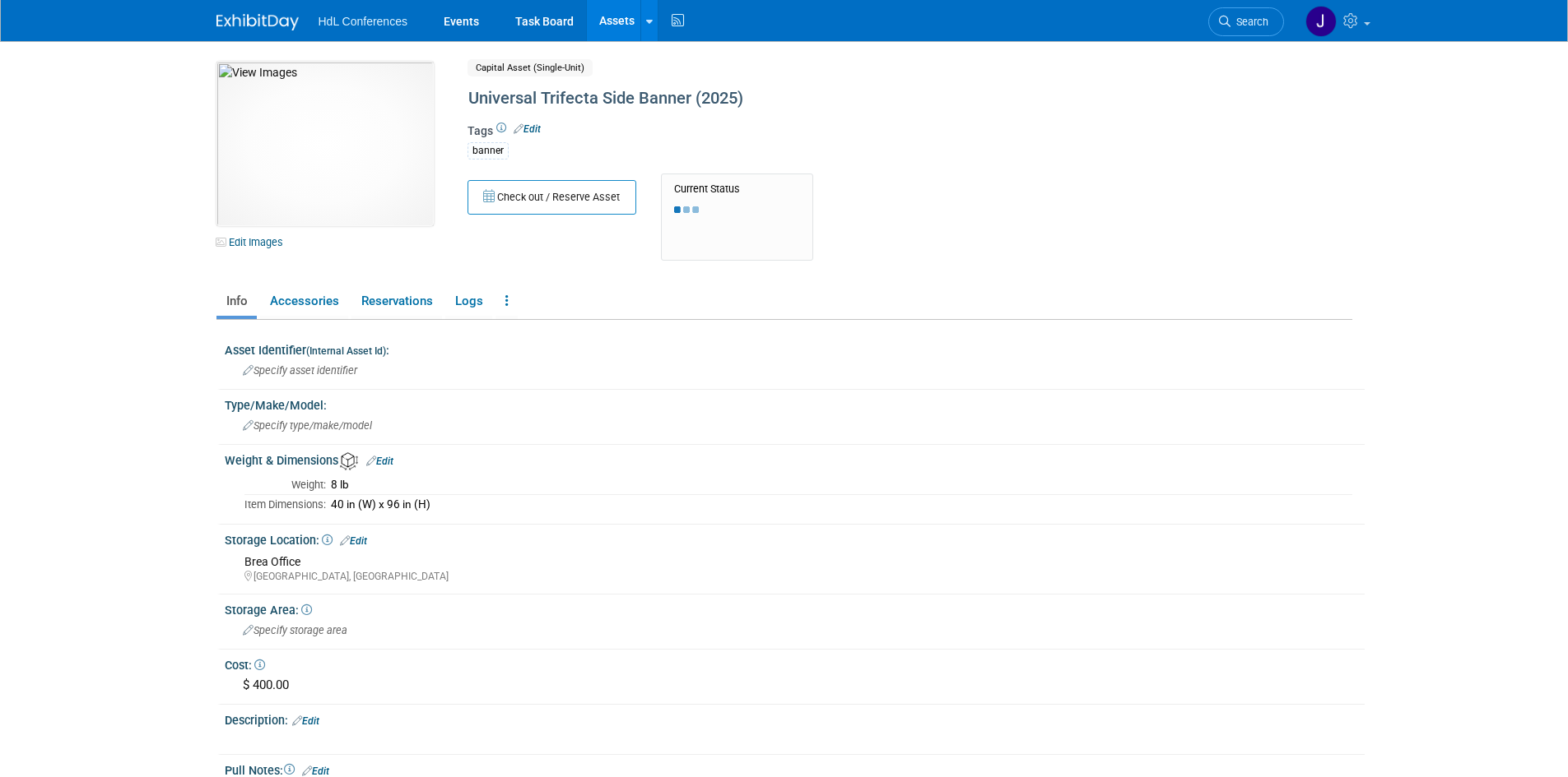
click at [356, 126] on img at bounding box center [325, 144] width 217 height 165
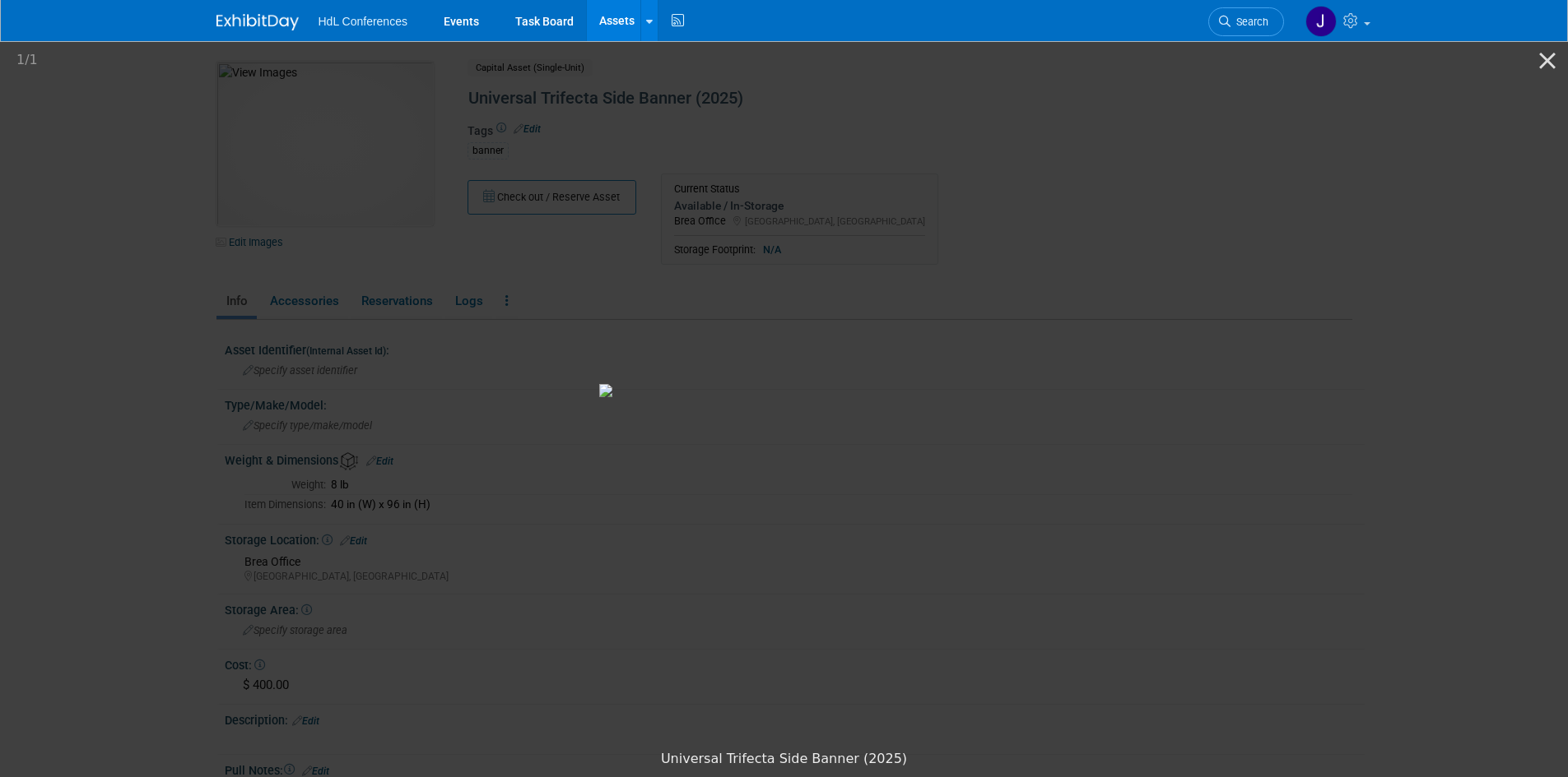
click at [161, 256] on picture at bounding box center [784, 391] width 1568 height 703
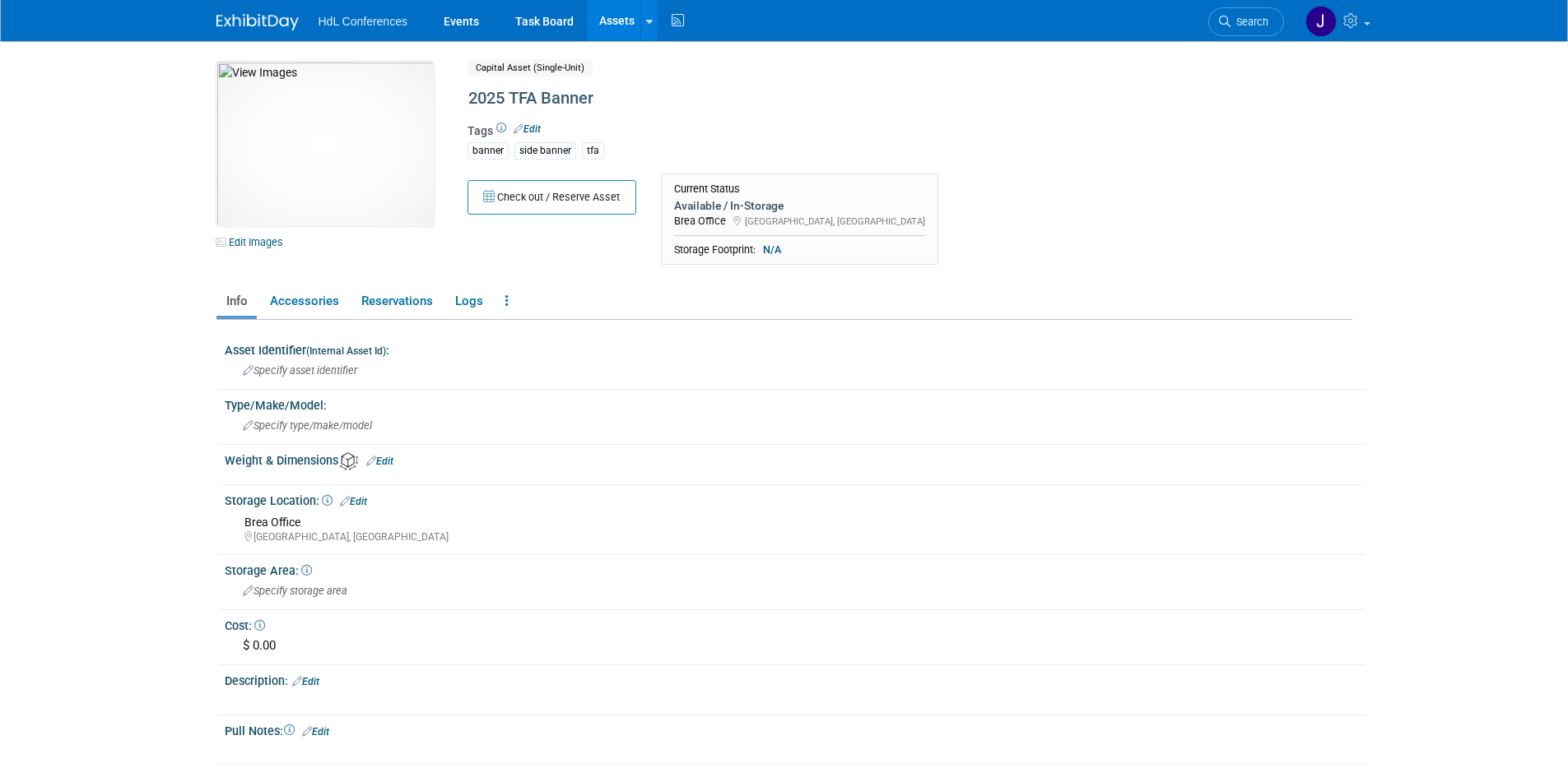
click at [329, 123] on img at bounding box center [325, 144] width 217 height 165
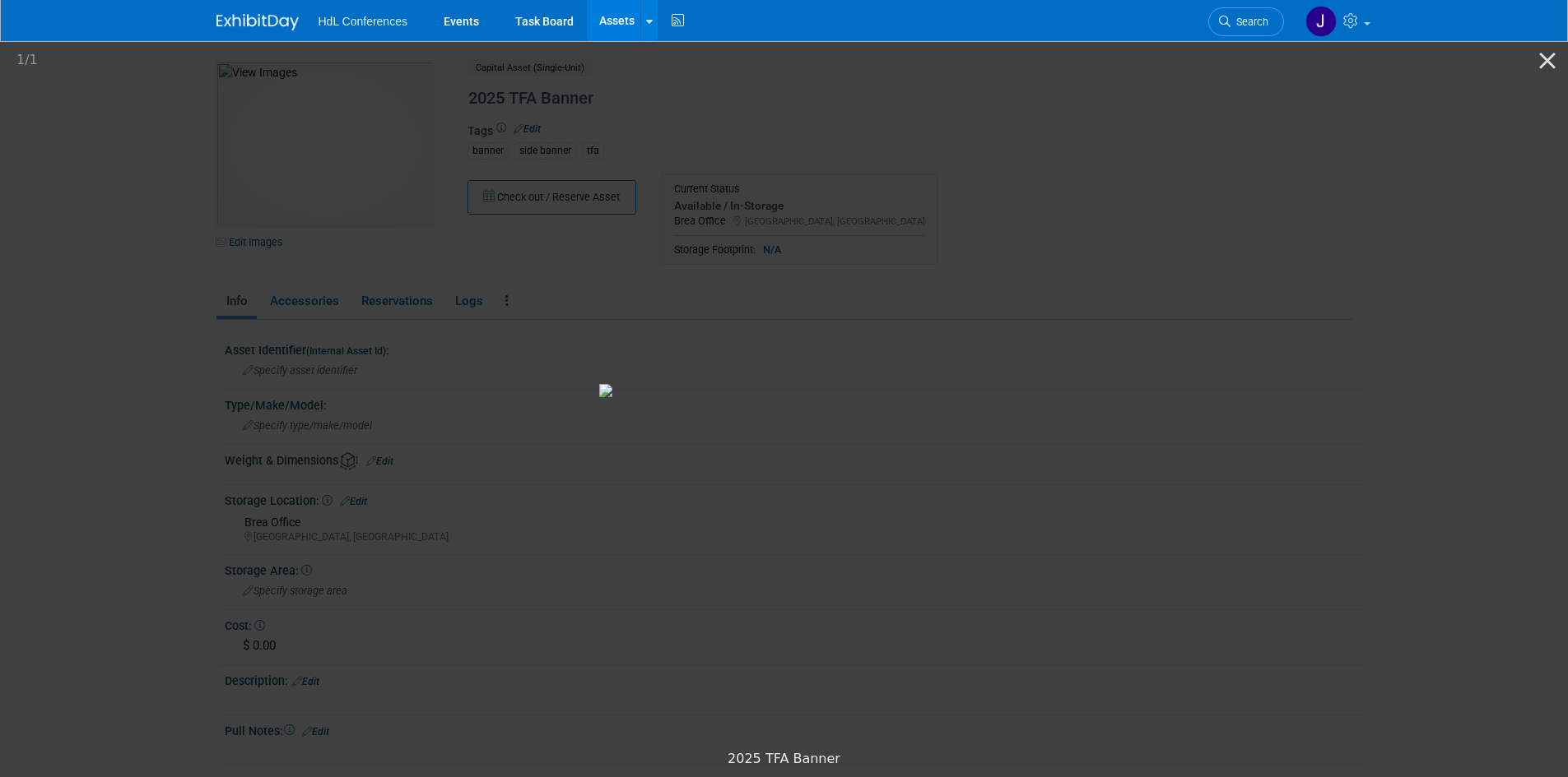
click at [1364, 207] on picture at bounding box center [784, 391] width 1568 height 703
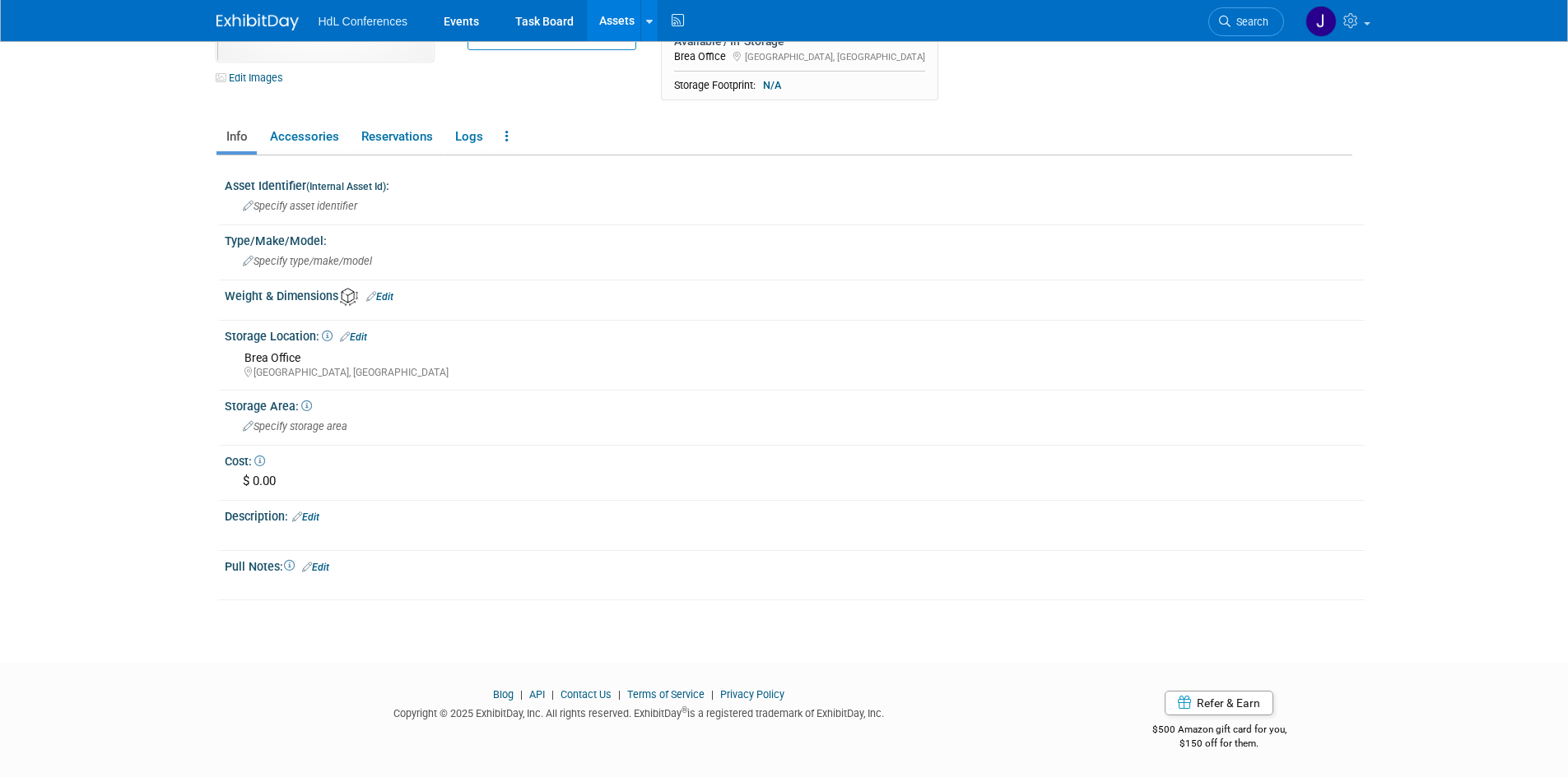
scroll to position [165, 0]
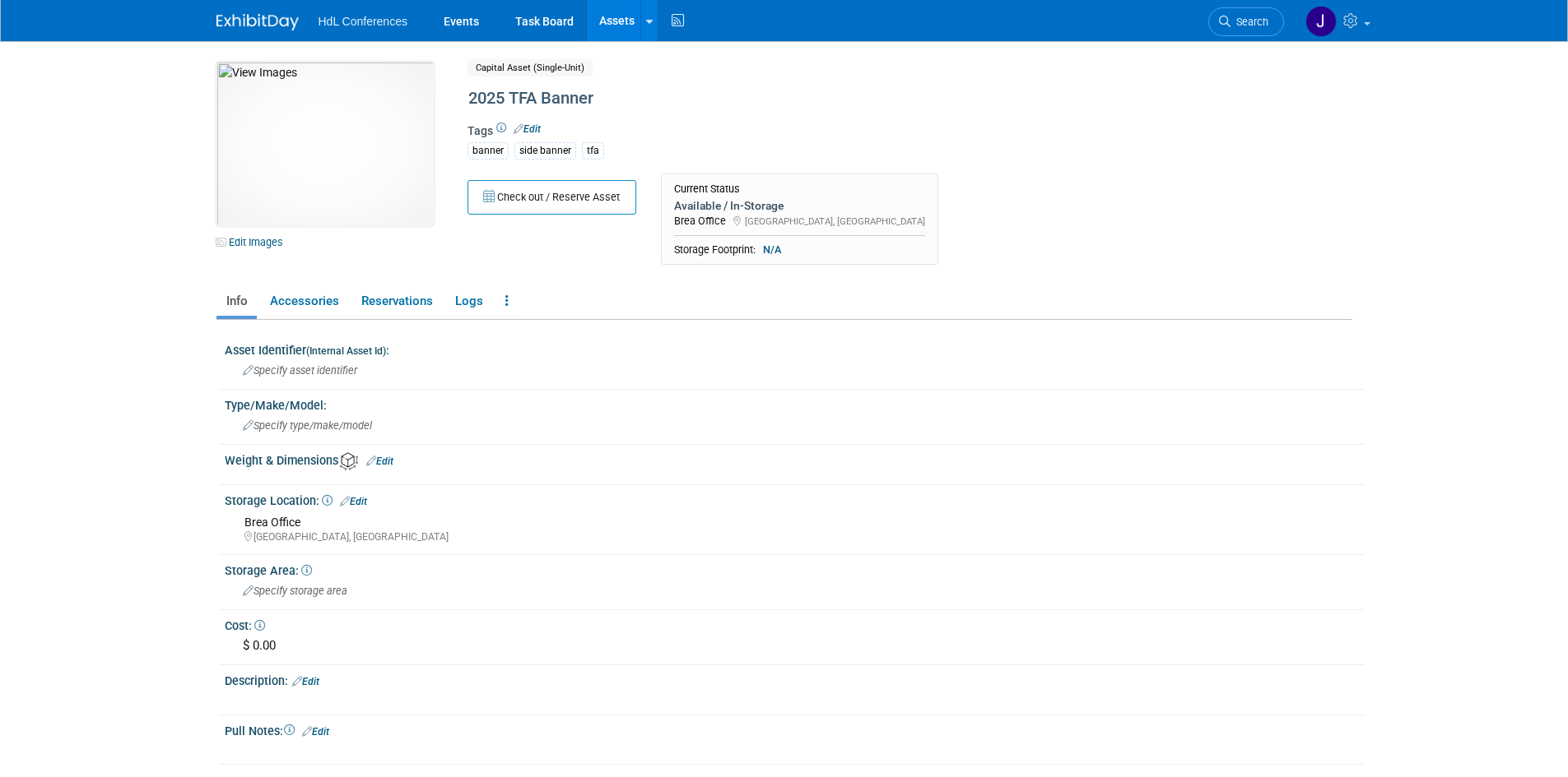
click at [116, 140] on body "HdL Conferences Events Task Board Assets New Asset" at bounding box center [784, 388] width 1568 height 777
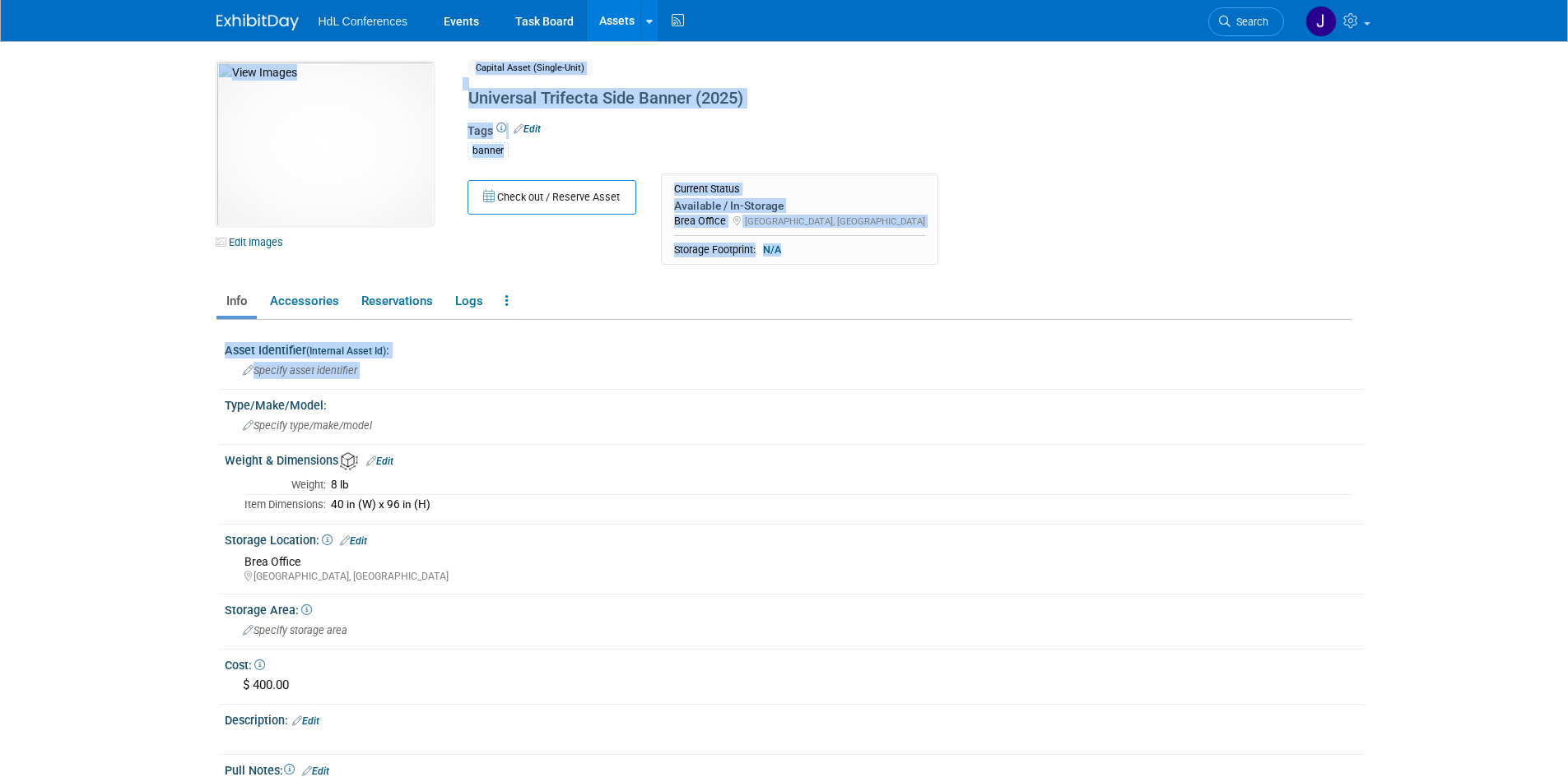
drag, startPoint x: 69, startPoint y: 155, endPoint x: 162, endPoint y: 424, distance: 284.6
click at [162, 424] on body "HdL Conferences Events Task Board Assets New Asset" at bounding box center [784, 388] width 1568 height 777
click at [72, 224] on body "HdL Conferences Events Task Board Assets New Asset" at bounding box center [784, 388] width 1568 height 777
drag, startPoint x: 125, startPoint y: 259, endPoint x: 195, endPoint y: 464, distance: 216.6
click at [195, 464] on body "HdL Conferences Events Task Board Assets New Asset" at bounding box center [784, 388] width 1568 height 777
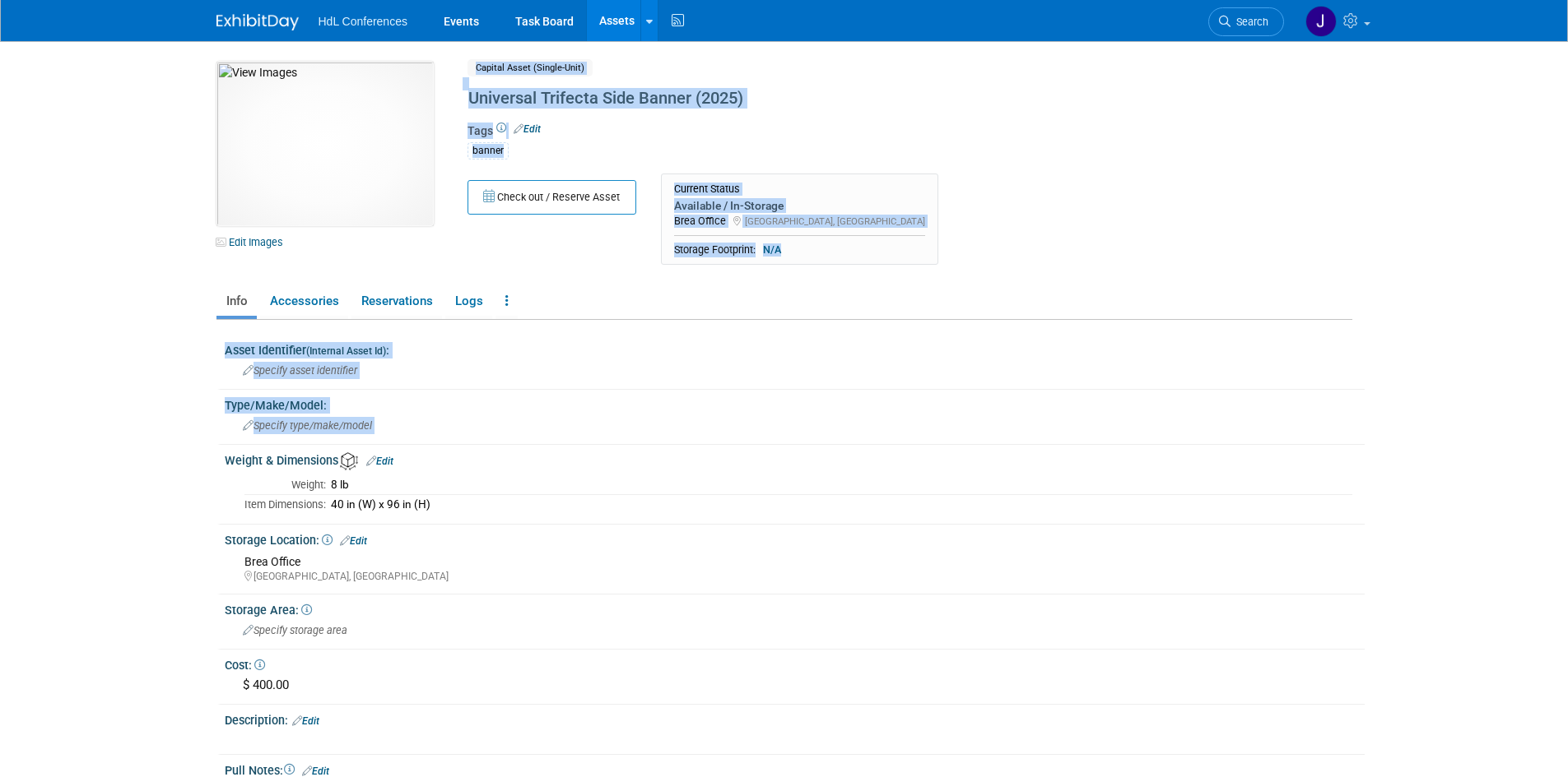
click at [114, 425] on body "HdL Conferences Events Task Board Assets New Asset" at bounding box center [784, 388] width 1568 height 777
